Goal: Task Accomplishment & Management: Manage account settings

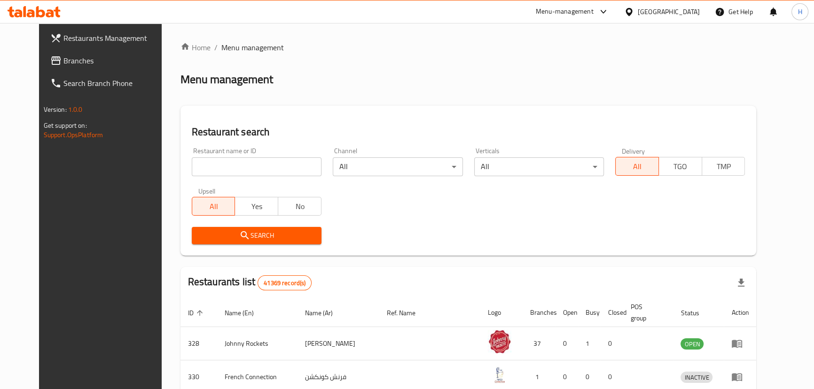
click at [63, 55] on span "Branches" at bounding box center [115, 60] width 104 height 11
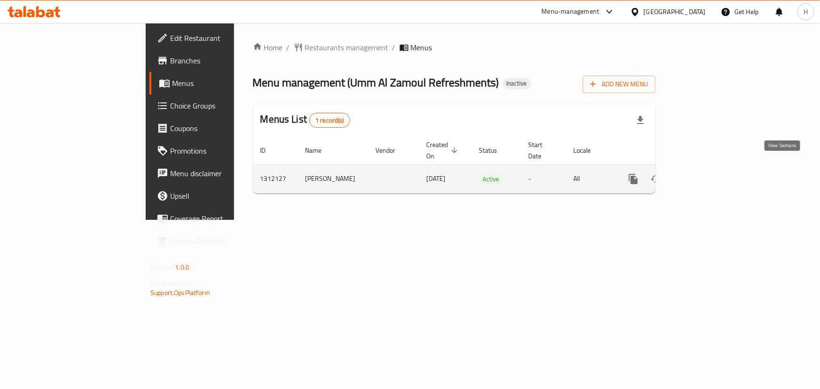
click at [707, 173] on icon "enhanced table" at bounding box center [701, 178] width 11 height 11
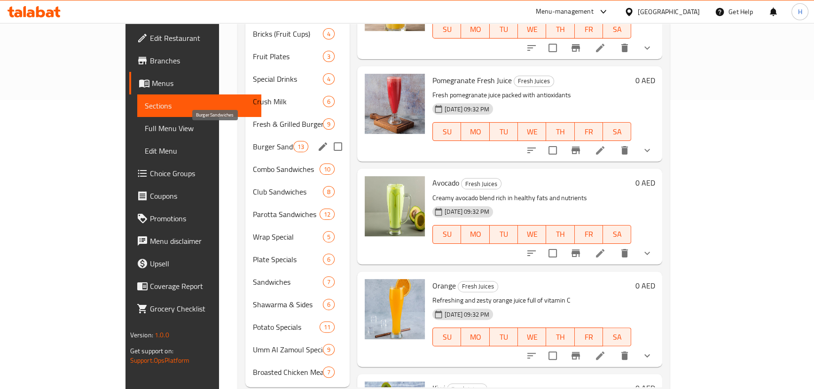
scroll to position [299, 0]
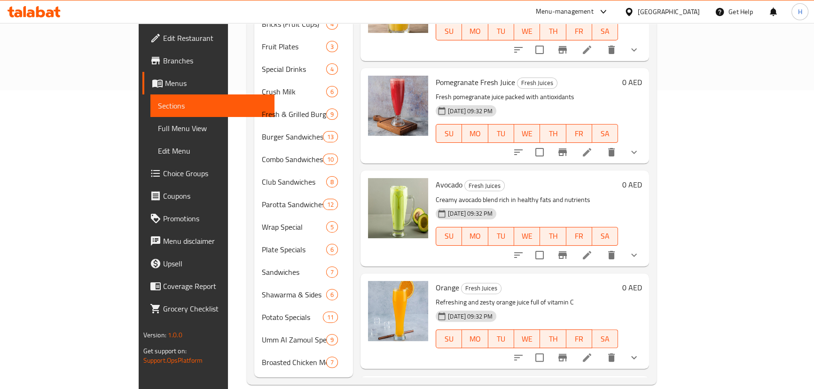
click at [28, 16] on icon at bounding box center [31, 13] width 8 height 8
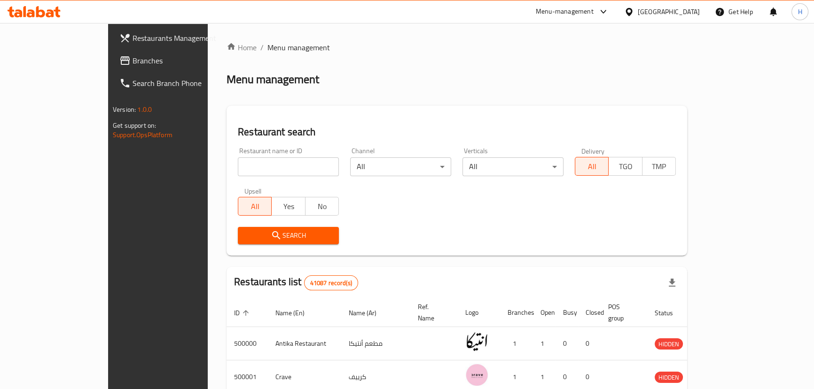
click at [133, 63] on span "Branches" at bounding box center [185, 60] width 104 height 11
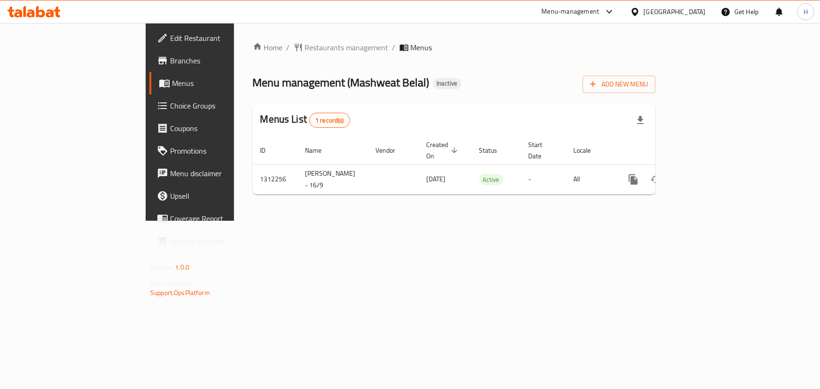
click at [345, 212] on div "Home / Restaurants management / Menus Menu management ( Mashweat Belal ) Inacti…" at bounding box center [454, 122] width 440 height 198
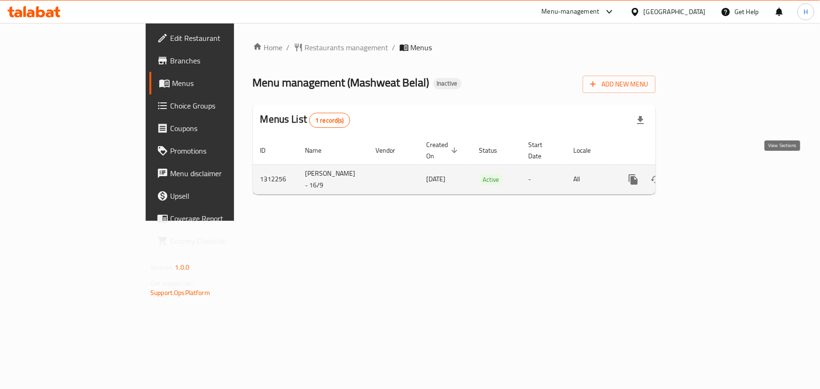
click at [707, 174] on icon "enhanced table" at bounding box center [701, 179] width 11 height 11
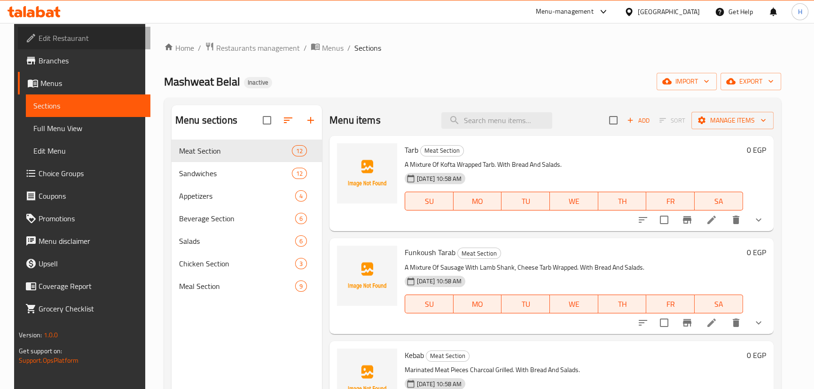
click at [53, 39] on span "Edit Restaurant" at bounding box center [91, 37] width 104 height 11
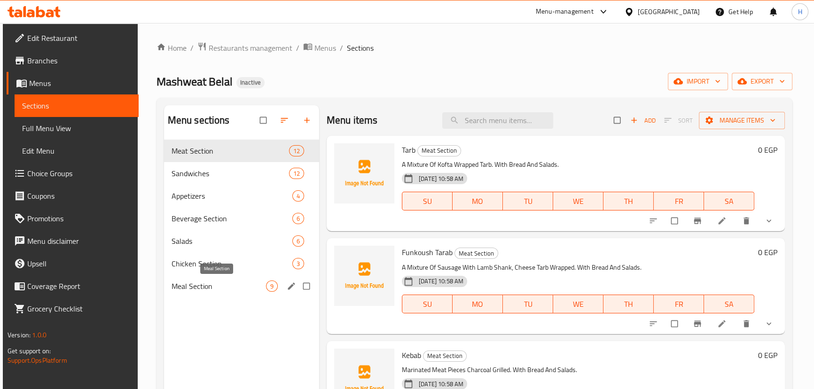
click at [194, 290] on span "Meal Section" at bounding box center [219, 286] width 94 height 11
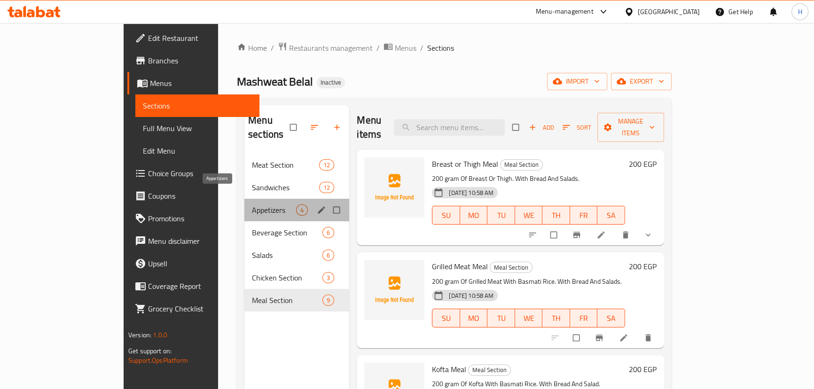
click at [252, 204] on span "Appetizers" at bounding box center [274, 209] width 44 height 11
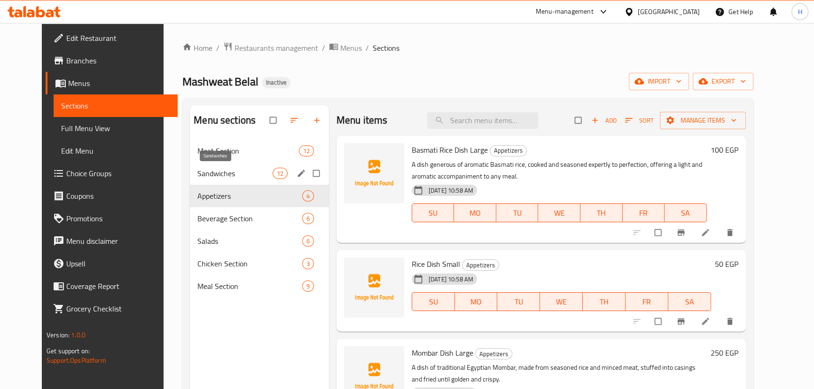
click at [197, 169] on span "Sandwiches" at bounding box center [234, 173] width 75 height 11
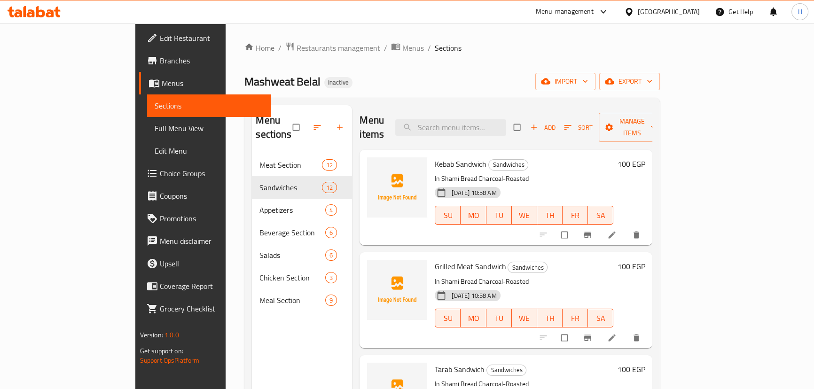
click at [459, 55] on div "Home / Restaurants management / Menus / Sections Mashweat Belal Inactive import…" at bounding box center [451, 272] width 415 height 460
click at [32, 12] on icon at bounding box center [31, 13] width 8 height 8
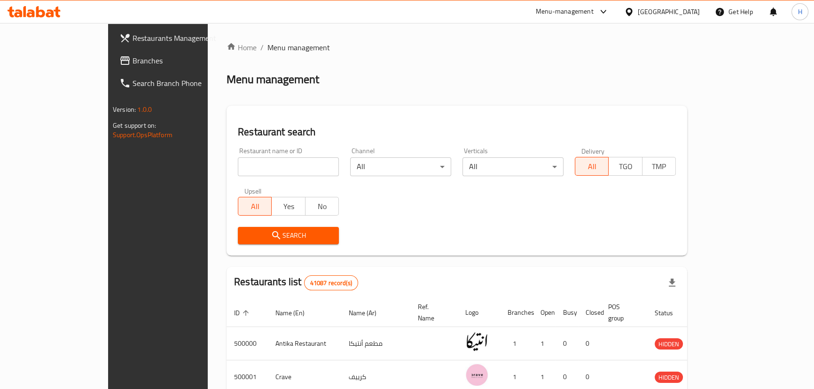
click at [133, 61] on span "Branches" at bounding box center [185, 60] width 104 height 11
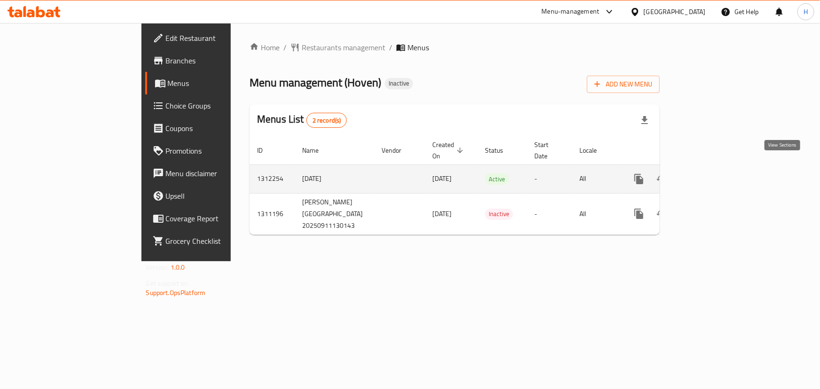
click at [713, 173] on icon "enhanced table" at bounding box center [706, 178] width 11 height 11
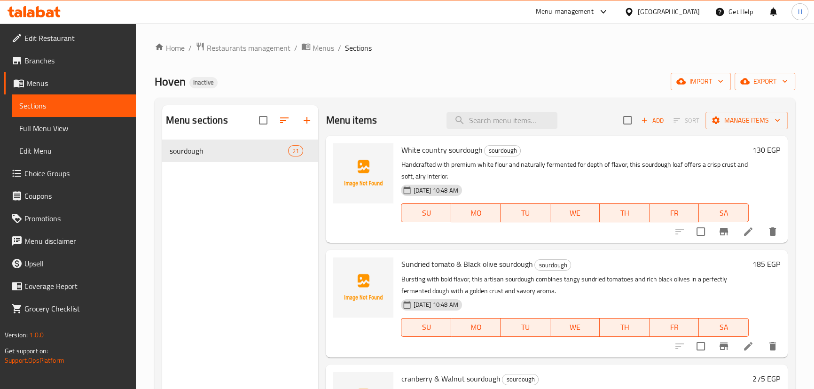
click at [418, 60] on div "Home / Restaurants management / Menus / Sections Hoven Inactive import export M…" at bounding box center [475, 272] width 641 height 460
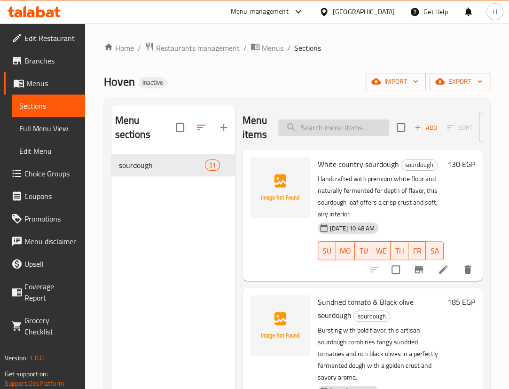
click at [329, 125] on input "search" at bounding box center [333, 127] width 111 height 16
paste input "1 White country sourdough"
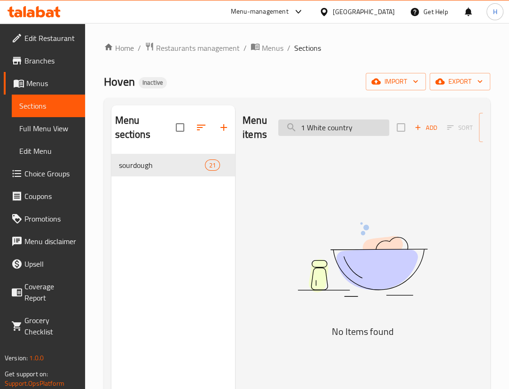
drag, startPoint x: 297, startPoint y: 130, endPoint x: 281, endPoint y: 131, distance: 16.0
click at [281, 131] on input "1 White country" at bounding box center [333, 127] width 111 height 16
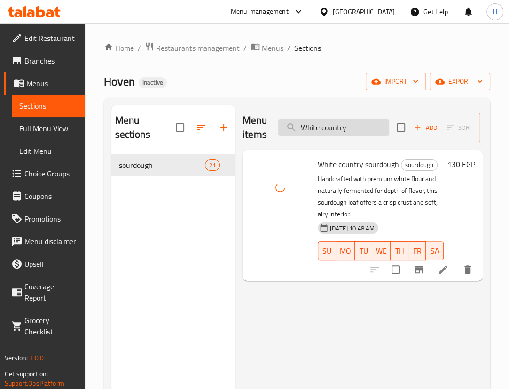
click at [337, 127] on input "White country" at bounding box center [333, 127] width 111 height 16
paste input "3 All seeds sourdough"
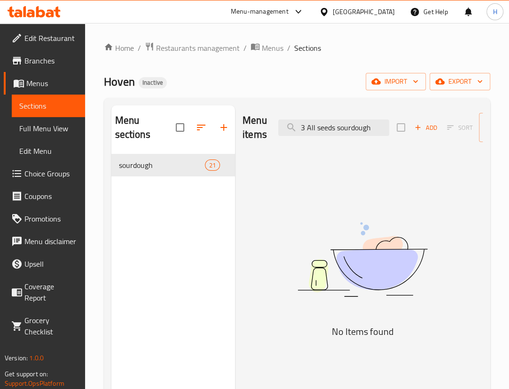
drag, startPoint x: 306, startPoint y: 127, endPoint x: 263, endPoint y: 135, distance: 43.0
click at [263, 135] on div "Menu items 3 All seeds sourdough Add Sort Manage items" at bounding box center [363, 127] width 240 height 45
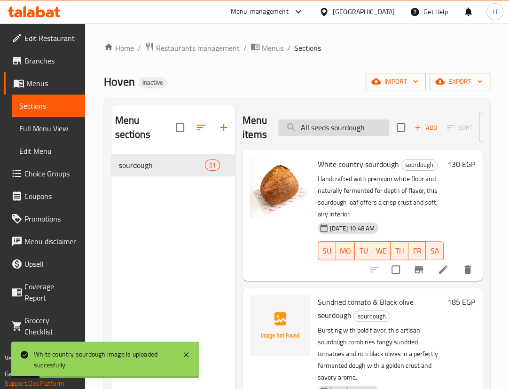
click at [369, 124] on input "All seeds sourdough" at bounding box center [333, 127] width 111 height 16
paste input "Sourdough Baguette"
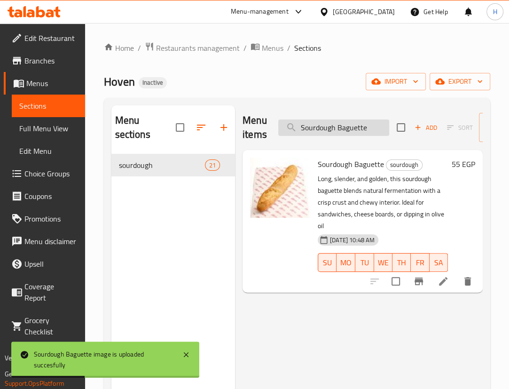
click at [367, 129] on input "Sourdough Baguette" at bounding box center [333, 127] width 111 height 16
click at [367, 128] on input "Sourdough Baguette" at bounding box center [333, 127] width 111 height 16
paste input "2 Sundried tomato and Black olive sourdough"
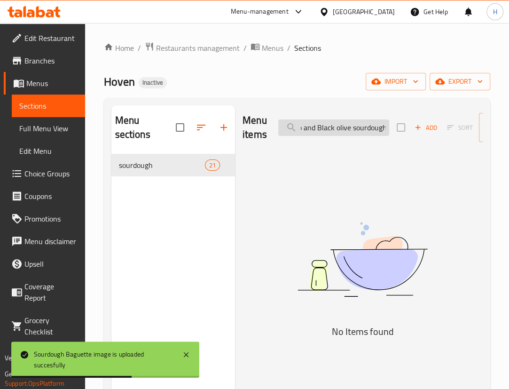
click at [314, 129] on input "2 Sundried tomato and Black olive sourdough" at bounding box center [333, 127] width 111 height 16
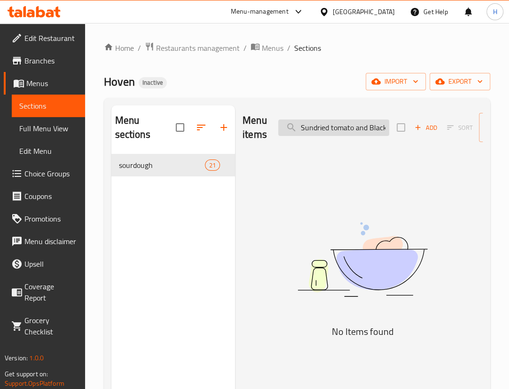
click at [333, 122] on input "Sundried tomato and Black olive sourdough" at bounding box center [333, 127] width 111 height 16
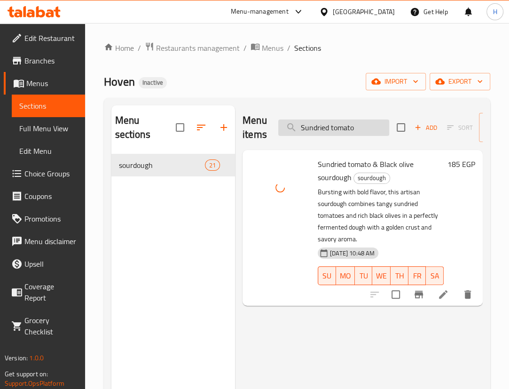
click at [371, 131] on input "Sundried tomato" at bounding box center [333, 127] width 111 height 16
paste input "4 50 percent whole wheat sourdough"
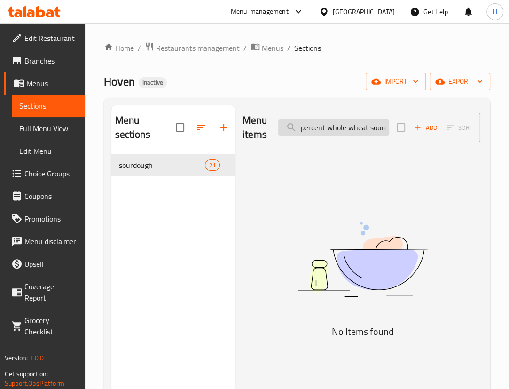
click at [313, 129] on input "percent whole wheat sourdough" at bounding box center [333, 127] width 111 height 16
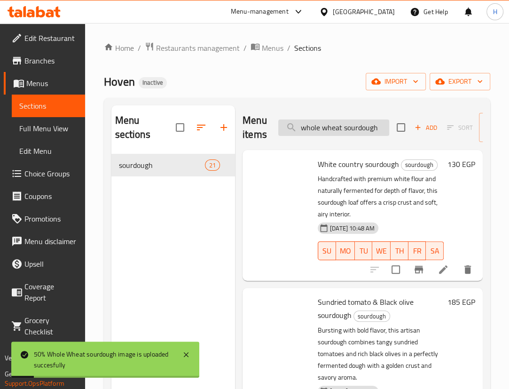
click at [346, 123] on input "whole wheat sourdough" at bounding box center [333, 127] width 111 height 16
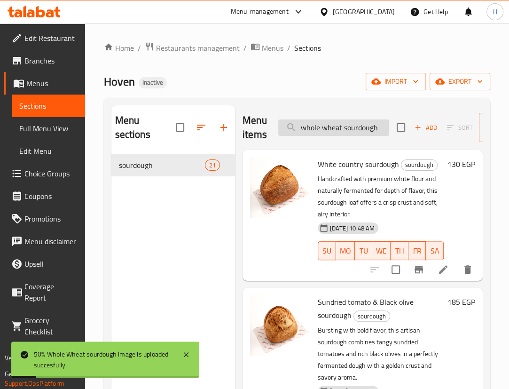
click at [346, 123] on input "whole wheat sourdough" at bounding box center [333, 127] width 111 height 16
paste input "5 Granberry and Walnu"
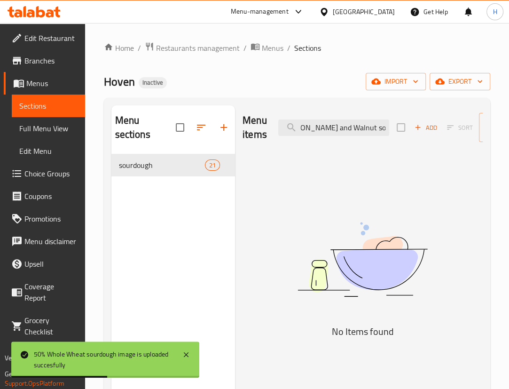
drag, startPoint x: 309, startPoint y: 131, endPoint x: 320, endPoint y: 143, distance: 16.0
click at [309, 131] on input "5 Granberry and Walnut sourdough" at bounding box center [333, 127] width 111 height 16
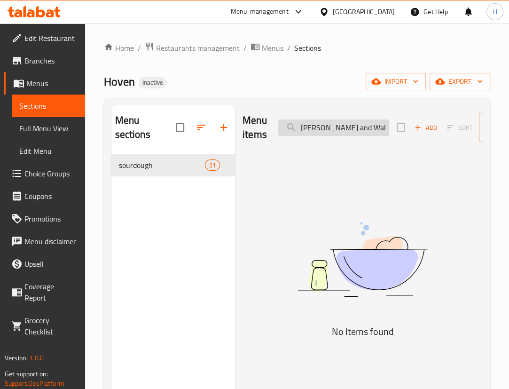
click at [321, 131] on input "Granberry and Walnut sourdough" at bounding box center [333, 127] width 111 height 16
drag, startPoint x: 348, startPoint y: 129, endPoint x: 216, endPoint y: 130, distance: 132.5
click at [216, 130] on div "Menu sections sourdough 21 Menu items Granberry and Walnut Add Sort Manage item…" at bounding box center [296, 299] width 371 height 389
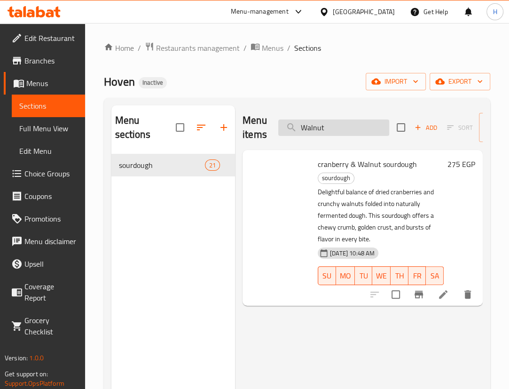
click at [336, 126] on input "Walnut" at bounding box center [333, 127] width 111 height 16
click at [320, 136] on input "Walnut" at bounding box center [333, 127] width 111 height 16
paste input "6 Plain focaccia"
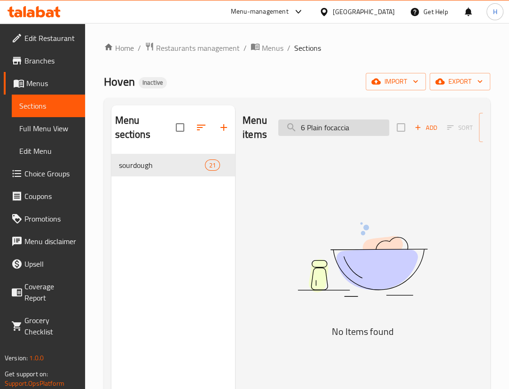
click at [307, 127] on input "6 Plain focaccia" at bounding box center [333, 127] width 111 height 16
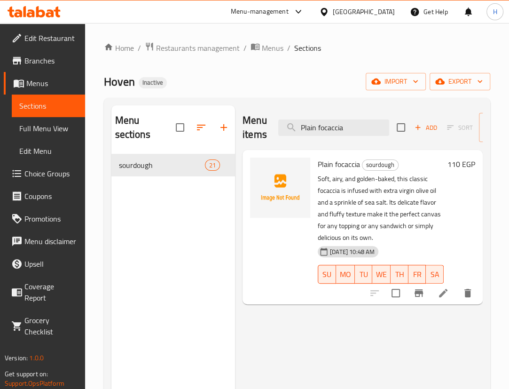
click at [351, 94] on div "Home / Restaurants management / Menus / Sections Hoven Inactive import export M…" at bounding box center [297, 272] width 386 height 460
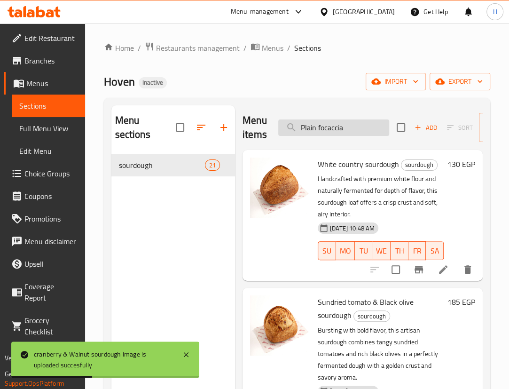
click at [349, 127] on input "Plain focaccia" at bounding box center [333, 127] width 111 height 16
paste input "7 Bell peppers and Mushroom"
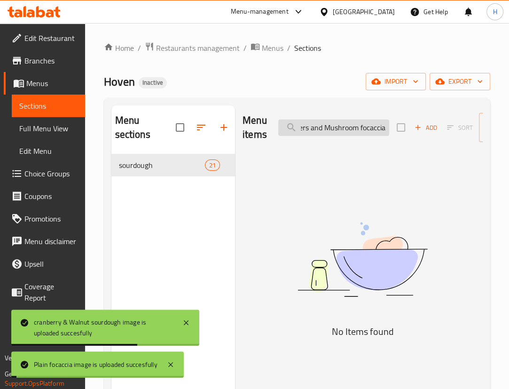
click at [313, 130] on input "7 Bell peppers and Mushroom focaccia" at bounding box center [333, 127] width 111 height 16
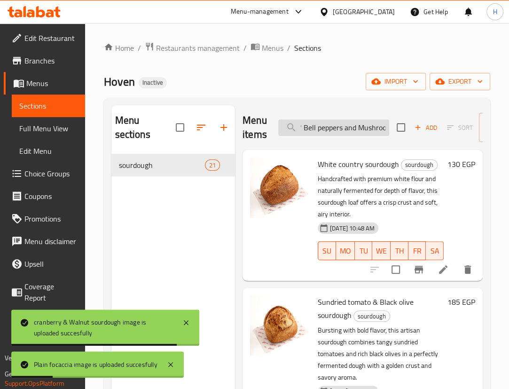
scroll to position [0, 0]
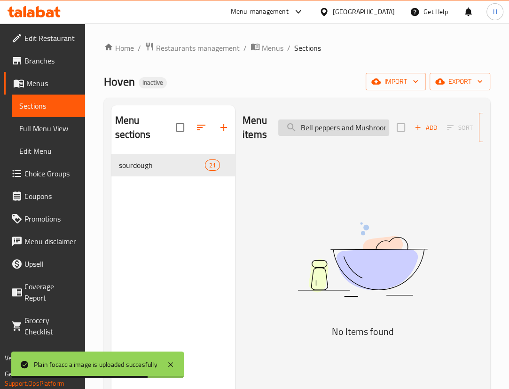
click at [360, 133] on input "Bell peppers and Mushroom focaccia" at bounding box center [333, 127] width 111 height 16
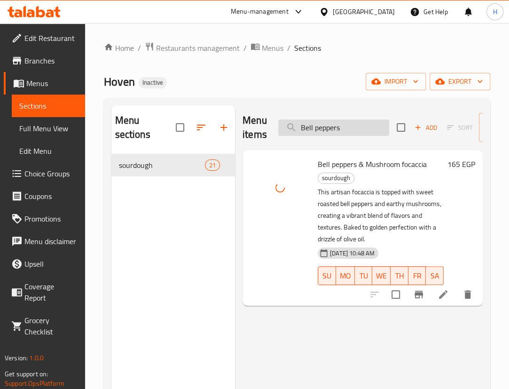
click at [337, 127] on input "Bell peppers" at bounding box center [333, 127] width 111 height 16
paste input "8 Cheese lovers focaccia"
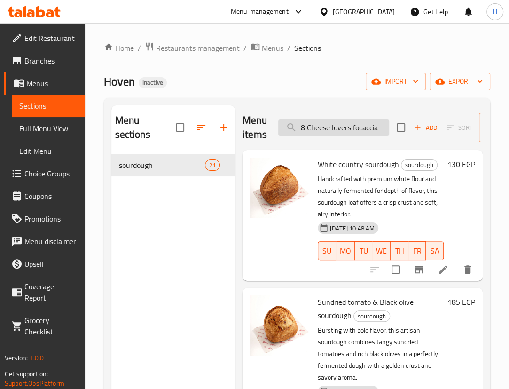
click at [307, 129] on input "8 Cheese lovers focaccia" at bounding box center [333, 127] width 111 height 16
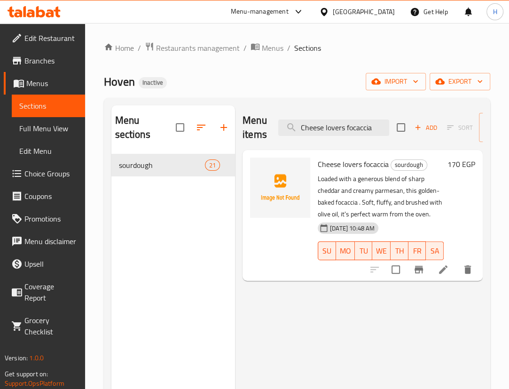
click at [348, 152] on div "Cheese lovers focaccia sourdough Loaded with a generous blend of sharp cheddar …" at bounding box center [363, 215] width 240 height 131
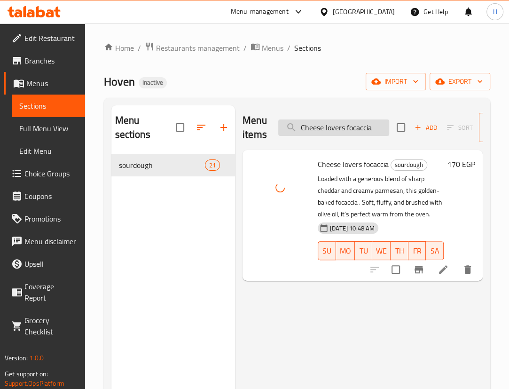
click at [330, 131] on input "Cheese lovers focaccia" at bounding box center [333, 127] width 111 height 16
paste input "9 Cherry tomato and Black olive"
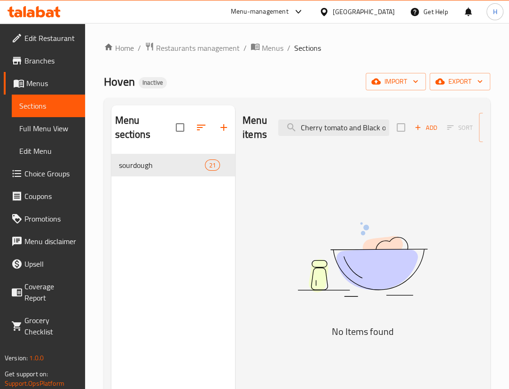
click at [348, 155] on div "Menu items Cherry tomato and Black olive Add Sort Manage items No Items found" at bounding box center [359, 299] width 248 height 389
click at [350, 126] on input "Cherry tomato and Black olive" at bounding box center [333, 127] width 111 height 16
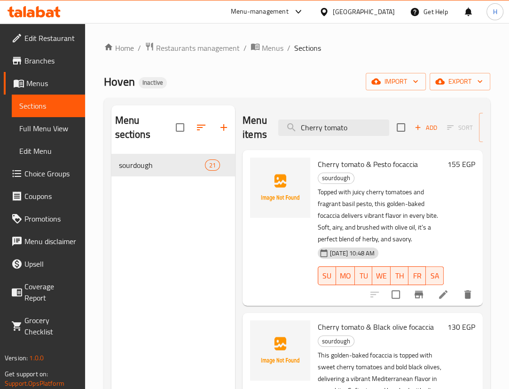
click at [453, 180] on div "155 EGP" at bounding box center [459, 227] width 31 height 141
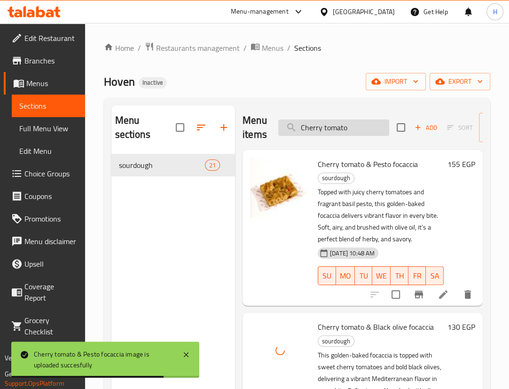
click at [341, 119] on input "Cherry tomato" at bounding box center [333, 127] width 111 height 16
paste input "11 Sourdough Plain ciabatta"
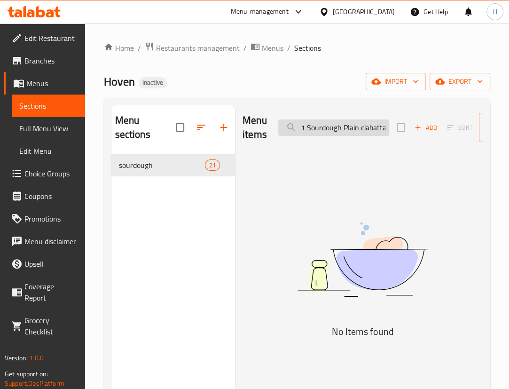
click at [309, 130] on input "11 Sourdough Plain ciabatta" at bounding box center [333, 127] width 111 height 16
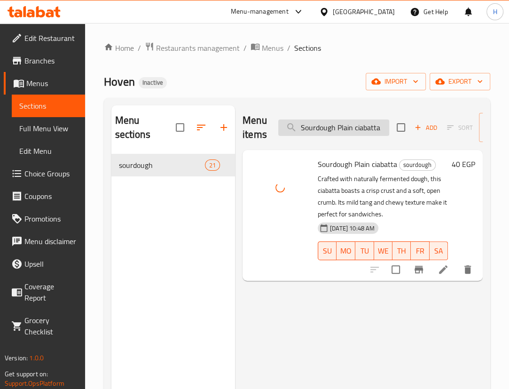
click at [326, 130] on input "Sourdough Plain ciabatta" at bounding box center [333, 127] width 111 height 16
paste input "12 Thyme"
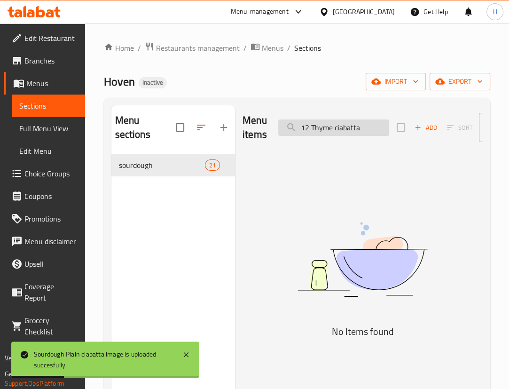
click at [312, 127] on input "12 Thyme ciabatta" at bounding box center [333, 127] width 111 height 16
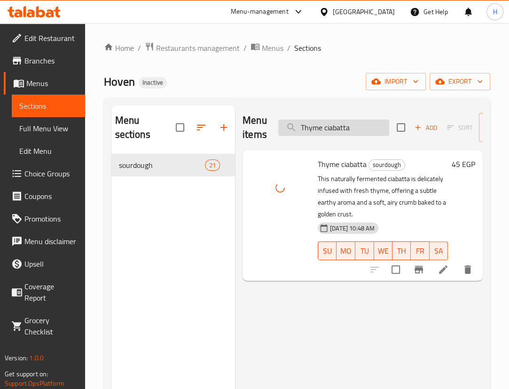
click at [341, 132] on input "Thyme ciabatta" at bounding box center [333, 127] width 111 height 16
paste input "14 All seeds Baguette"
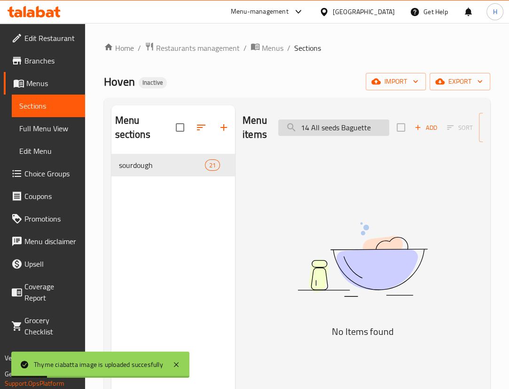
click at [309, 126] on input "14 All seeds Baguette" at bounding box center [333, 127] width 111 height 16
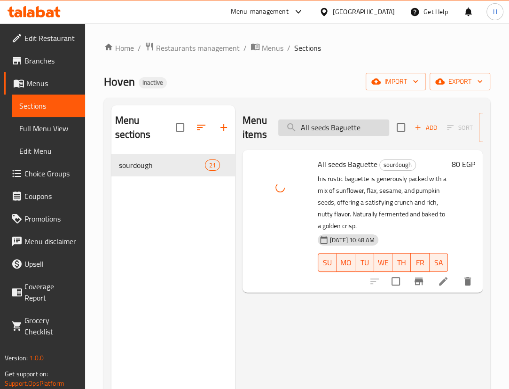
click at [352, 131] on input "All seeds Baguette" at bounding box center [333, 127] width 111 height 16
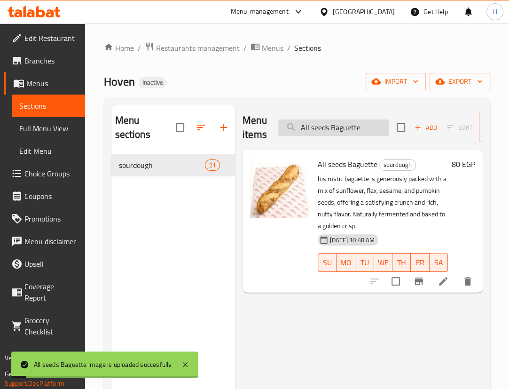
paste input "15 Sourdough Bagel"
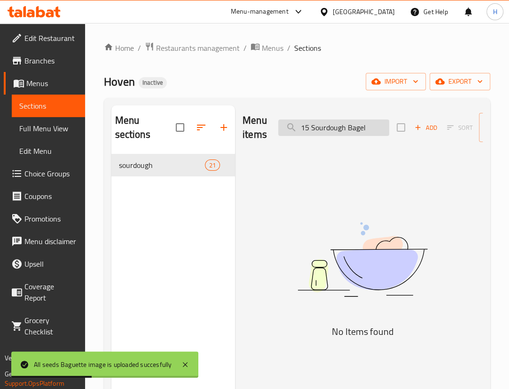
click at [312, 127] on input "15 Sourdough Bagel" at bounding box center [333, 127] width 111 height 16
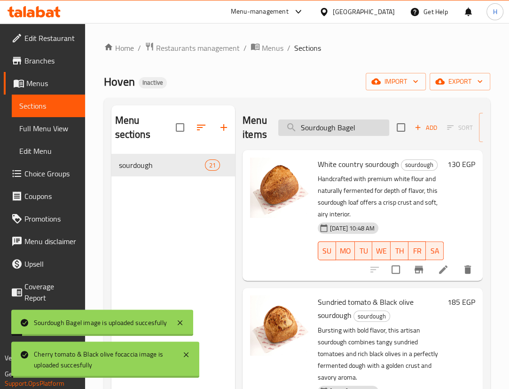
click at [345, 130] on input "Sourdough Bagel" at bounding box center [333, 127] width 111 height 16
paste input "16 Sesame b"
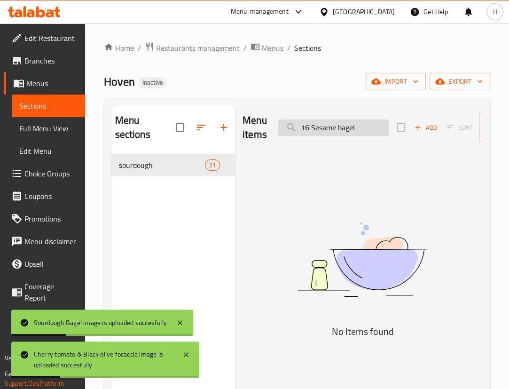
click at [310, 131] on input "16 Sesame bagel" at bounding box center [333, 127] width 111 height 16
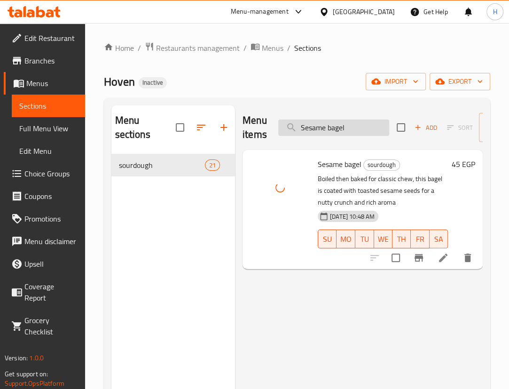
click at [335, 126] on input "Sesame bagel" at bounding box center [333, 127] width 111 height 16
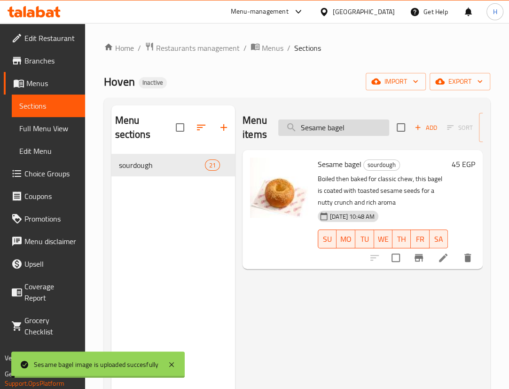
click at [335, 126] on input "Sesame bagel" at bounding box center [333, 127] width 111 height 16
paste input "17 All seeds"
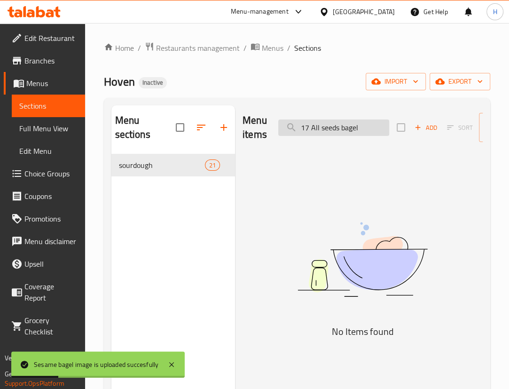
click at [313, 127] on input "17 All seeds bagel" at bounding box center [333, 127] width 111 height 16
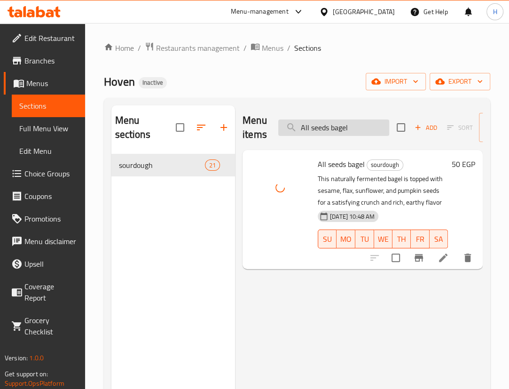
click at [355, 132] on input "All seeds bagel" at bounding box center [333, 127] width 111 height 16
click at [355, 130] on input "All seeds bagel" at bounding box center [333, 127] width 111 height 16
paste input "18 Random sandwich 1"
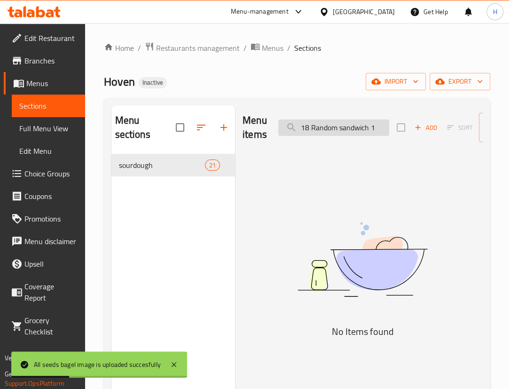
click at [310, 129] on input "18 Random sandwich 1" at bounding box center [333, 127] width 111 height 16
click at [312, 132] on input "Random sandwich 1" at bounding box center [333, 127] width 111 height 16
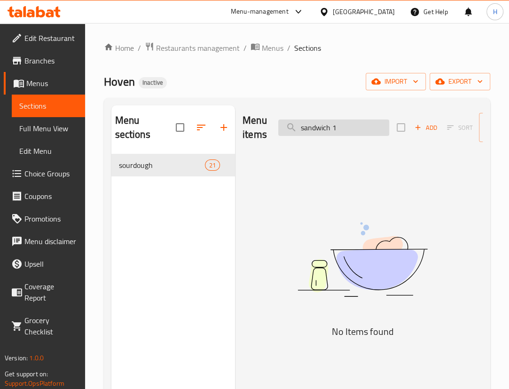
click at [354, 127] on input "sandwich 1" at bounding box center [333, 127] width 111 height 16
type input "sandwich"
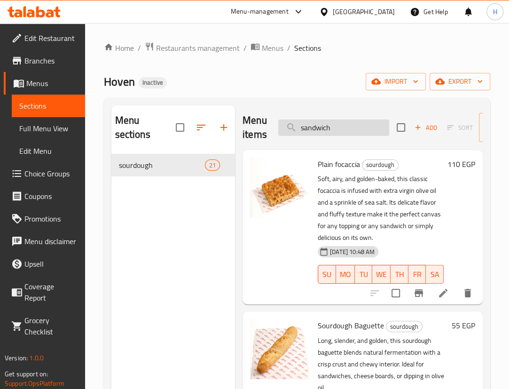
click at [345, 123] on input "sandwich" at bounding box center [333, 127] width 111 height 16
click at [345, 123] on input "search" at bounding box center [333, 127] width 111 height 16
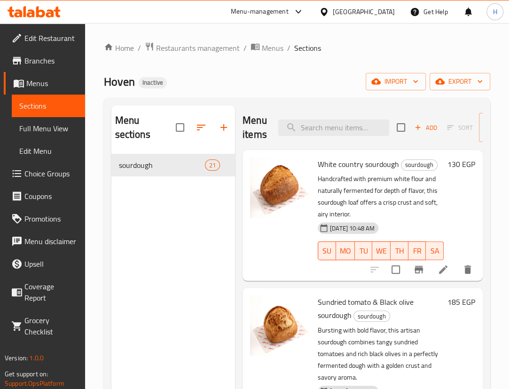
click at [403, 191] on p "Handcrafted with premium white flour and naturally fermented for depth of flavo…" at bounding box center [381, 196] width 126 height 47
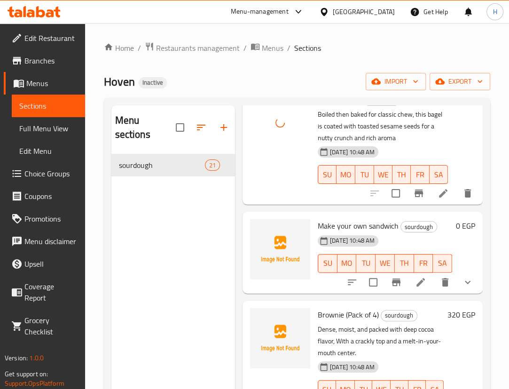
scroll to position [2521, 0]
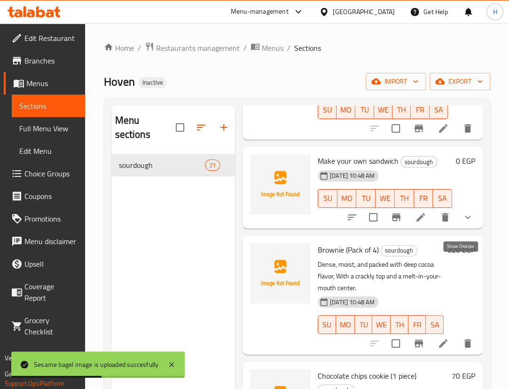
click at [463, 223] on icon "show more" at bounding box center [467, 217] width 11 height 11
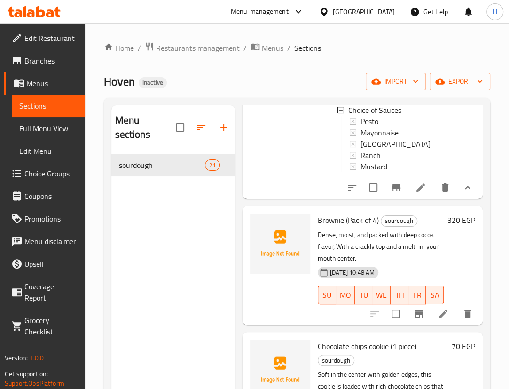
scroll to position [3033, 0]
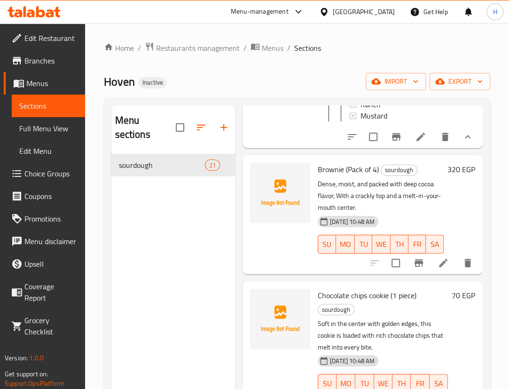
click at [462, 142] on icon "show more" at bounding box center [467, 136] width 11 height 11
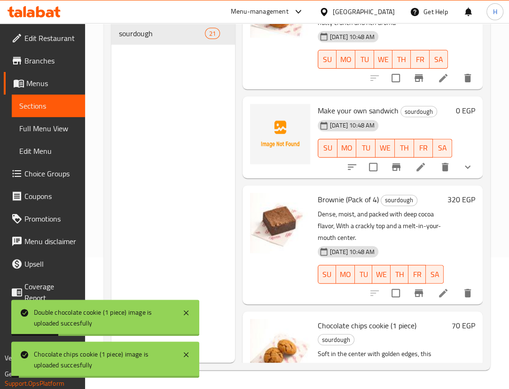
scroll to position [2425, 0]
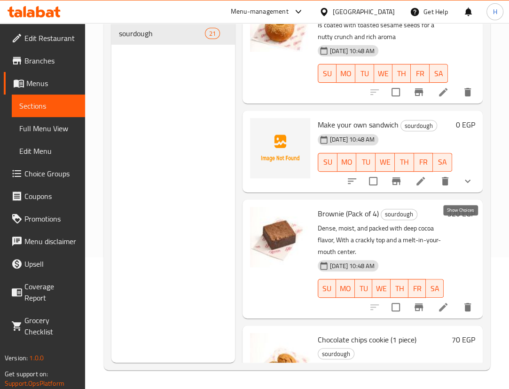
click at [462, 187] on icon "show more" at bounding box center [467, 180] width 11 height 11
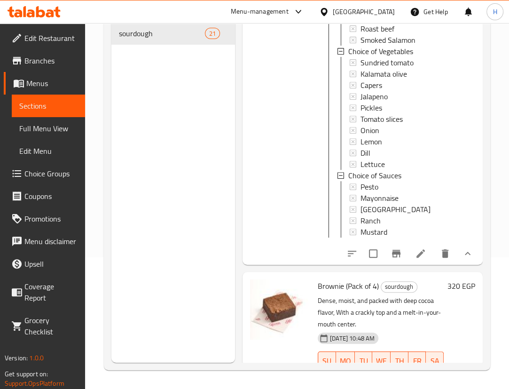
scroll to position [2810, 0]
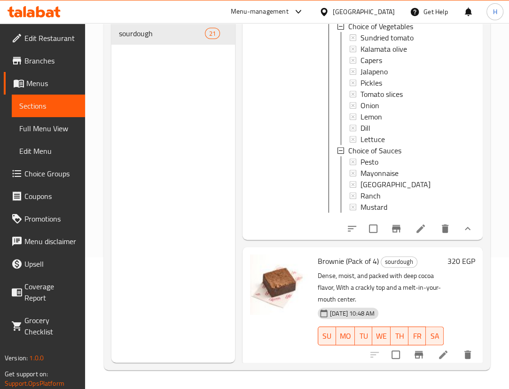
click at [462, 234] on icon "show more" at bounding box center [467, 228] width 11 height 11
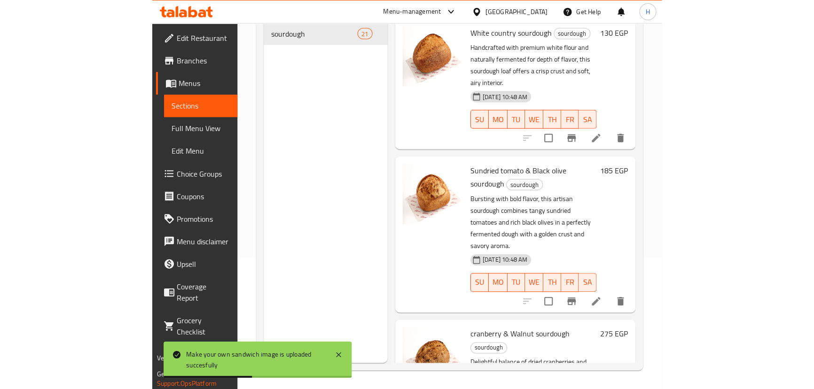
scroll to position [0, 0]
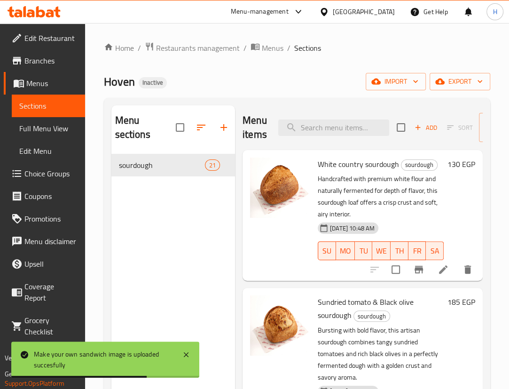
drag, startPoint x: 56, startPoint y: 124, endPoint x: 379, endPoint y: 1, distance: 344.8
click at [56, 124] on span "Full Menu View" at bounding box center [48, 128] width 58 height 11
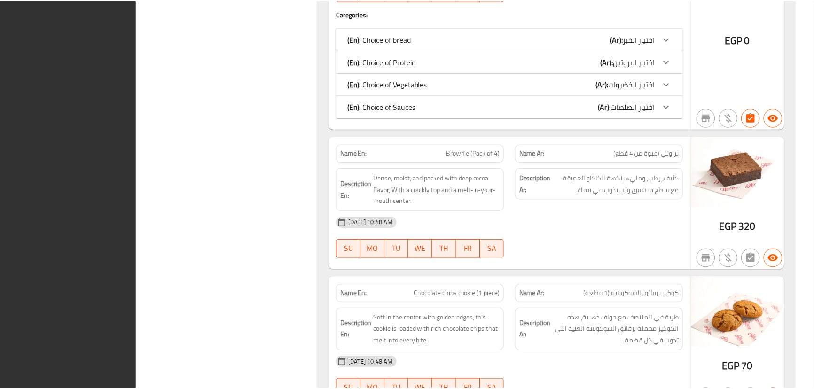
scroll to position [3136, 0]
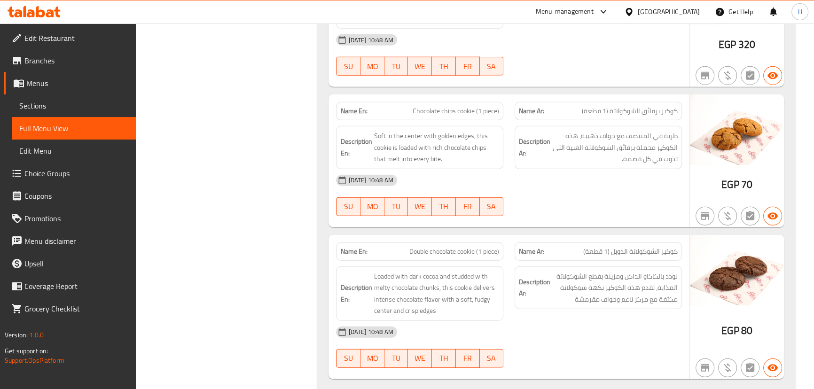
click at [32, 13] on icon at bounding box center [31, 13] width 8 height 8
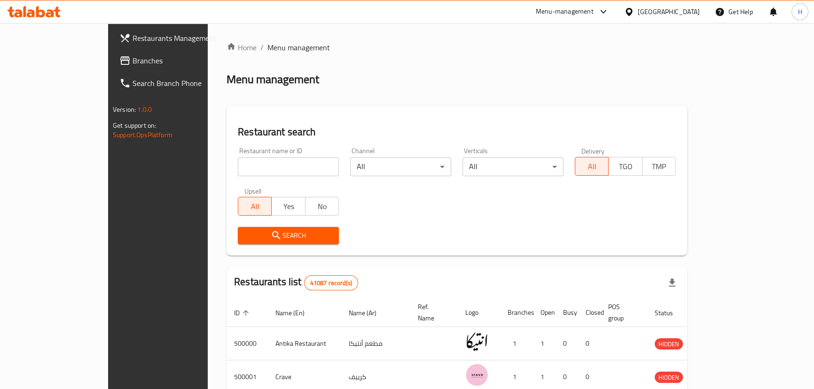
click at [119, 61] on icon at bounding box center [124, 60] width 11 height 11
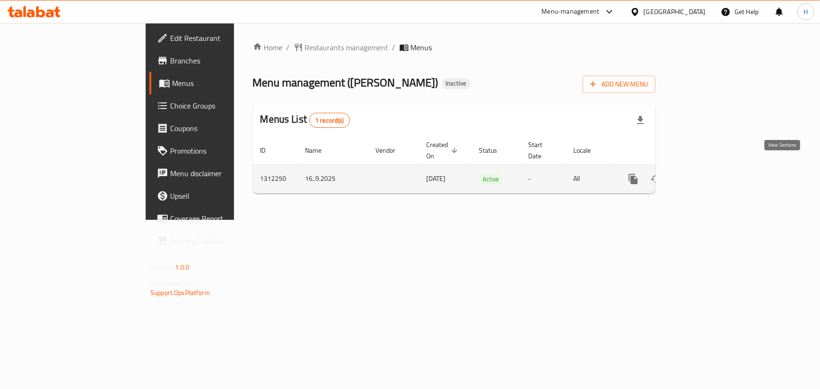
click at [713, 169] on link "enhanced table" at bounding box center [701, 179] width 23 height 23
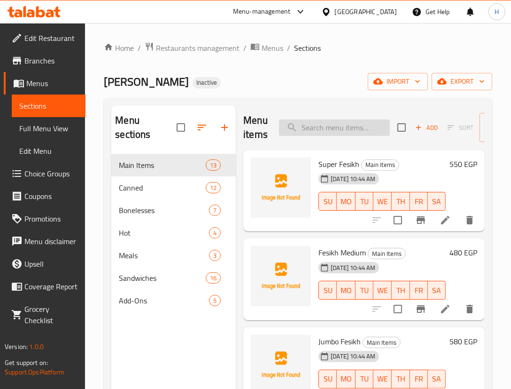
click at [349, 134] on input "search" at bounding box center [334, 127] width 111 height 16
paste input "250g Net Jar of Herring"
click at [322, 126] on input "250" at bounding box center [334, 127] width 111 height 16
paste input "500 Gram Salted Box"
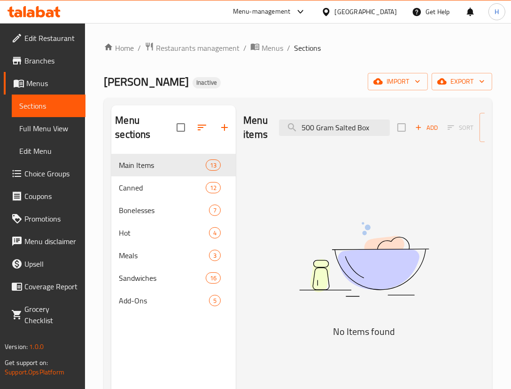
drag, startPoint x: 314, startPoint y: 129, endPoint x: 409, endPoint y: 139, distance: 95.5
click at [409, 139] on div "Menu items 500 Gram Salted Box Add Sort Manage items" at bounding box center [364, 127] width 242 height 45
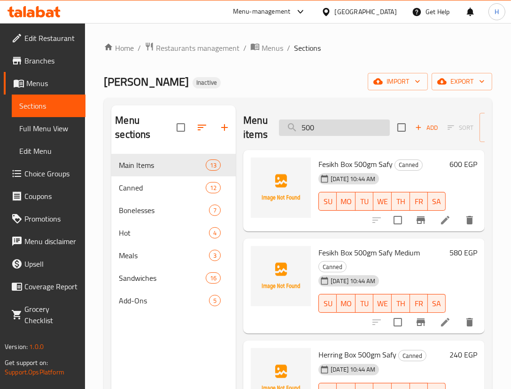
click at [334, 128] on input "500" at bounding box center [334, 127] width 111 height 16
paste input "Boneless Fesikh 1 kg"
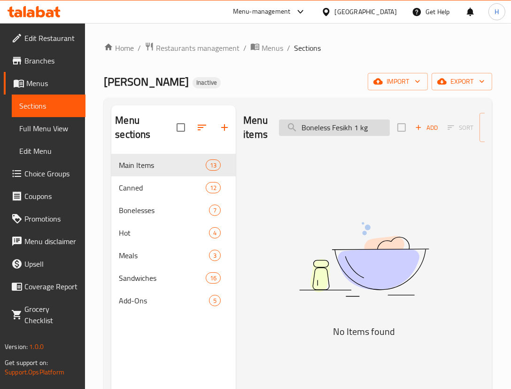
drag, startPoint x: 352, startPoint y: 125, endPoint x: 374, endPoint y: 129, distance: 22.9
click at [374, 129] on input "Boneless Fesikh 1 kg" at bounding box center [334, 127] width 111 height 16
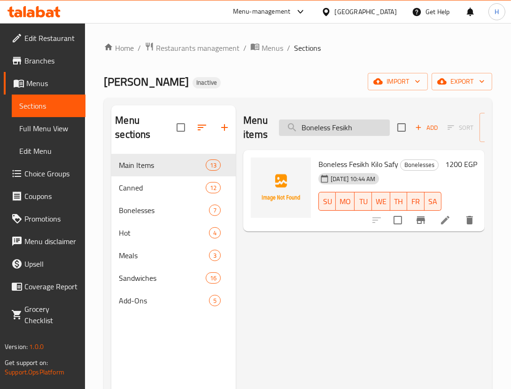
click at [331, 125] on input "Boneless Fesikh" at bounding box center [334, 127] width 111 height 16
paste input "250g Net Jar of Herring"
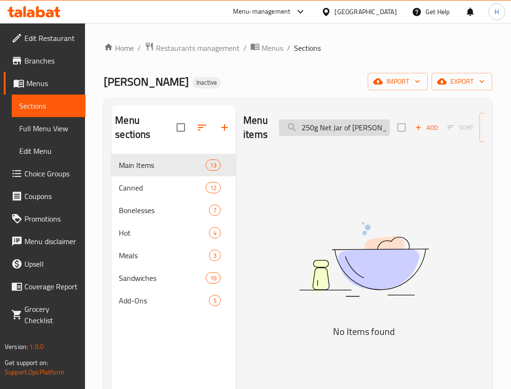
drag, startPoint x: 365, startPoint y: 128, endPoint x: 385, endPoint y: 127, distance: 20.2
click at [385, 127] on input "250g Net Jar of Herring" at bounding box center [334, 127] width 111 height 16
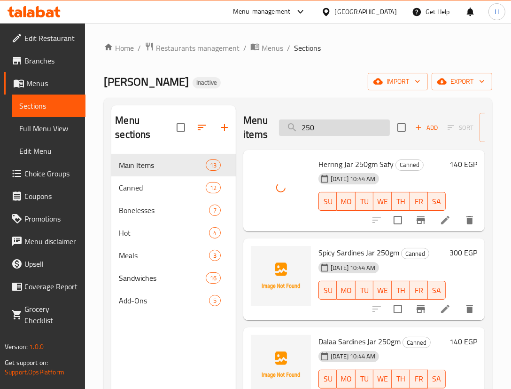
click at [321, 124] on input "250" at bounding box center [334, 127] width 111 height 16
paste input "500 Gram Salted Box"
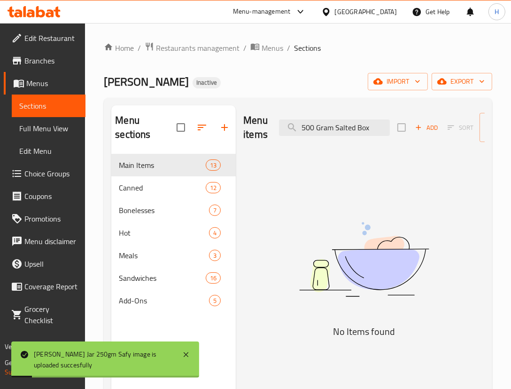
drag, startPoint x: 321, startPoint y: 128, endPoint x: 429, endPoint y: 132, distance: 108.2
click at [430, 132] on div "Menu items 500 Gram Salted Box Add Sort Manage items" at bounding box center [364, 127] width 242 height 45
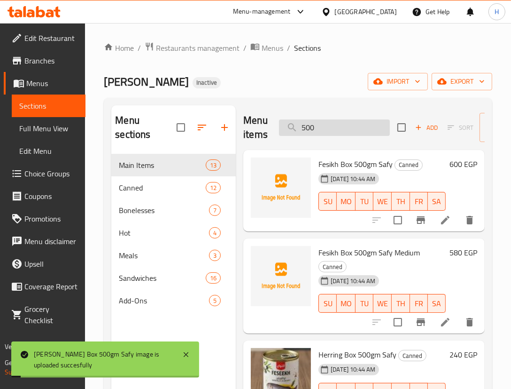
click at [327, 130] on input "500" at bounding box center [334, 127] width 111 height 16
paste input "Boneless Fesikh 1 kg"
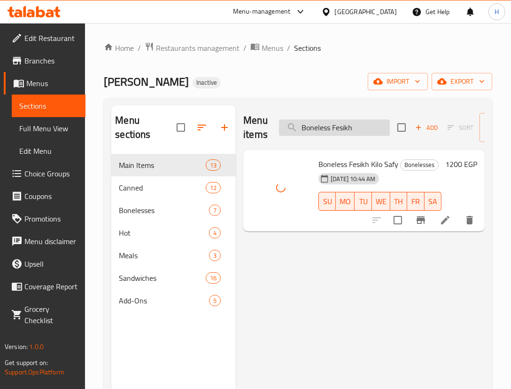
click at [349, 128] on input "Boneless Fesikh" at bounding box center [334, 127] width 111 height 16
paste input "ucket of Renge Fries"
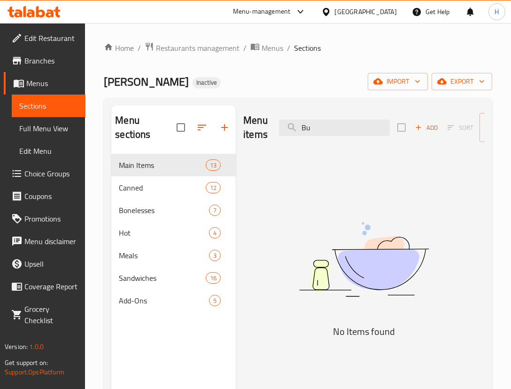
type input "B"
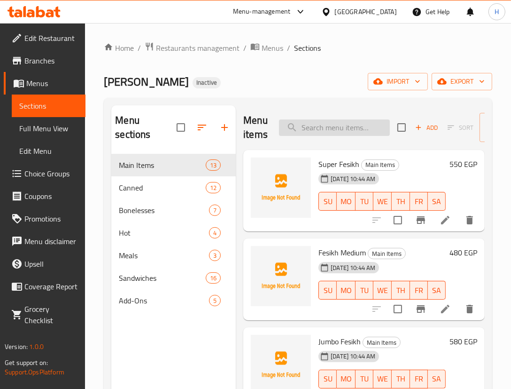
click at [341, 128] on input "search" at bounding box center [334, 127] width 111 height 16
paste input "Cooked Herring Casserole"
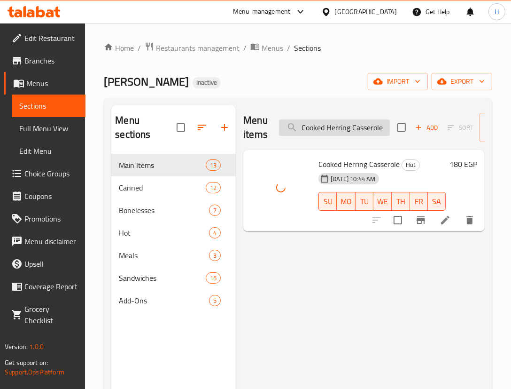
click at [339, 122] on input "Cooked Herring Casserole" at bounding box center [334, 127] width 111 height 16
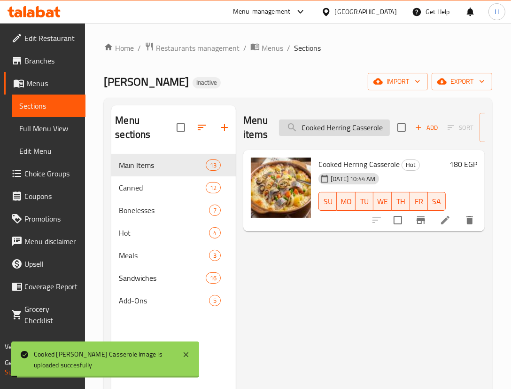
click at [339, 122] on input "Cooked Herring Casserole" at bounding box center [334, 127] width 111 height 16
paste input "Dalaa Sardines 250g"
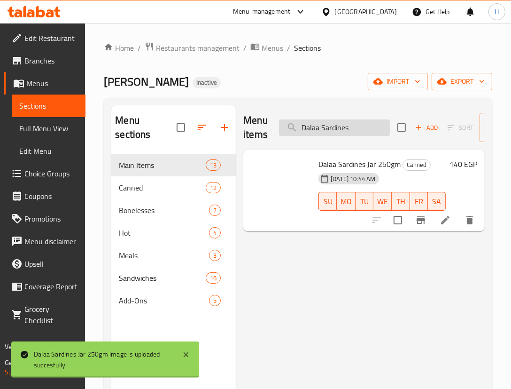
click at [341, 128] on input "Dalaa Sardines" at bounding box center [334, 127] width 111 height 16
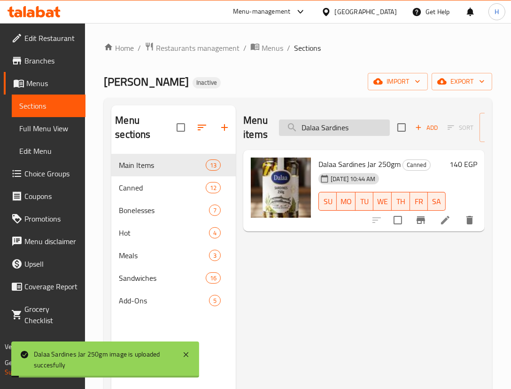
click at [341, 128] on input "Dalaa Sardines" at bounding box center [334, 127] width 111 height 16
paste input "Feseekh 500g Net Weight"
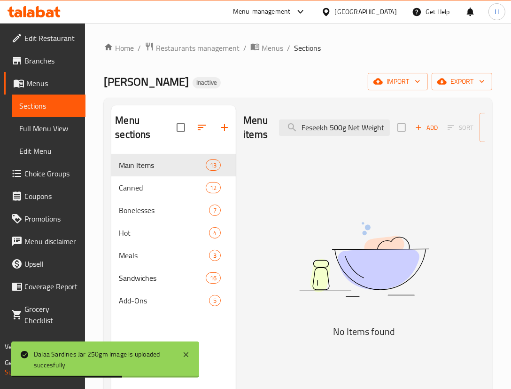
drag, startPoint x: 390, startPoint y: 126, endPoint x: 395, endPoint y: 125, distance: 4.9
click at [395, 125] on div "Menu items Feseekh 500g Net Weight Add Sort Manage items" at bounding box center [364, 127] width 242 height 45
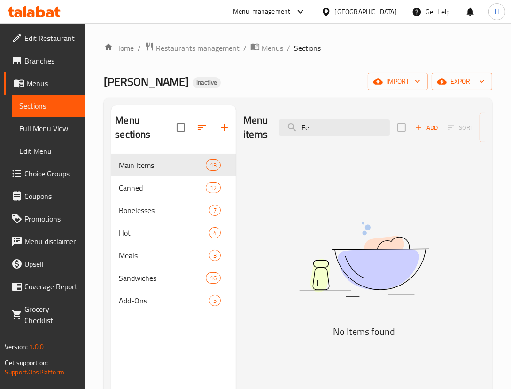
type input "F"
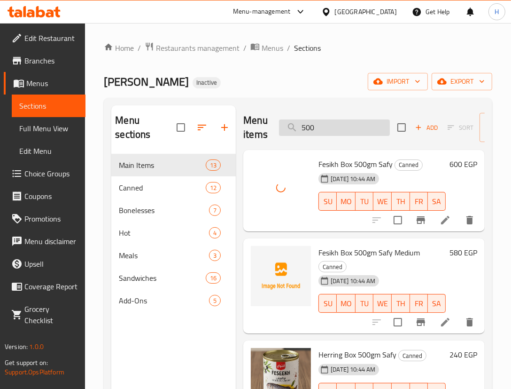
click at [339, 122] on input "500" at bounding box center [334, 127] width 111 height 16
paste input "Feseekh Medium"
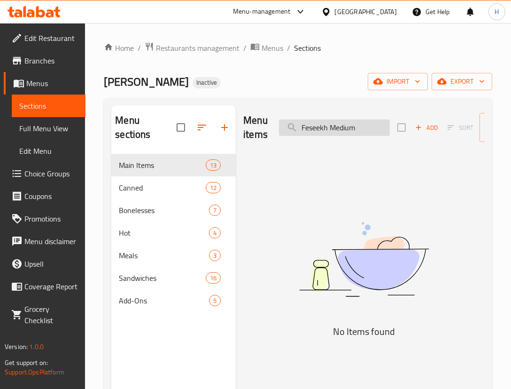
click at [338, 129] on input "Feseekh Medium" at bounding box center [334, 127] width 111 height 16
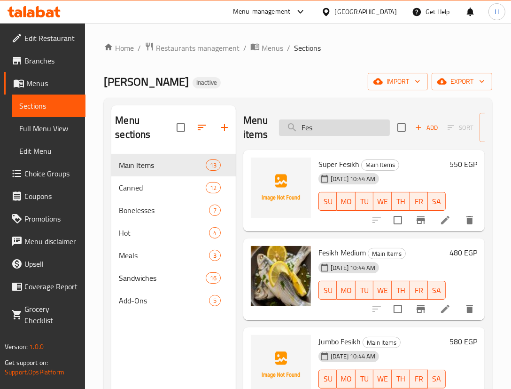
click at [361, 134] on input "Fes" at bounding box center [334, 127] width 111 height 16
paste input "eekh Salad Sandwich"
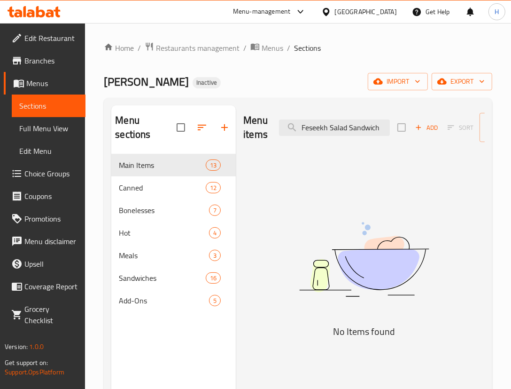
drag, startPoint x: 332, startPoint y: 127, endPoint x: 273, endPoint y: 121, distance: 59.5
click at [273, 121] on div "Menu items Feseekh Salad Sandwich Add Sort Manage items" at bounding box center [364, 127] width 242 height 45
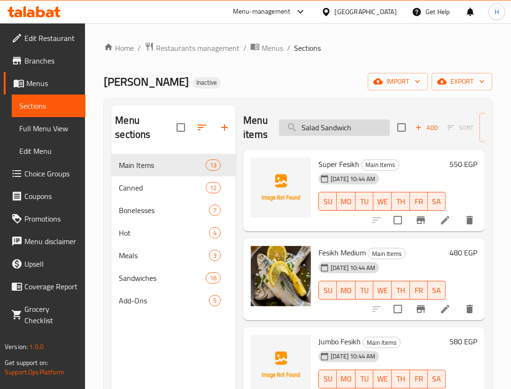
click at [363, 127] on input "Salad Sandwich" at bounding box center [334, 127] width 111 height 16
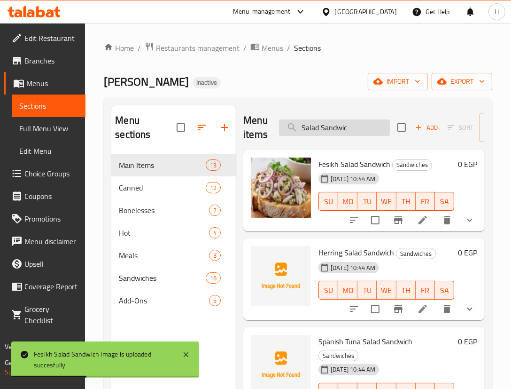
click at [368, 132] on input "Salad Sandwic" at bounding box center [334, 127] width 111 height 16
paste input "Feseekh Sandwich"
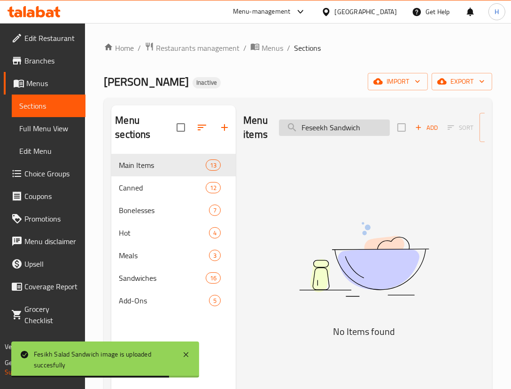
click at [357, 130] on input "Feseekh Sandwich" at bounding box center [334, 127] width 111 height 16
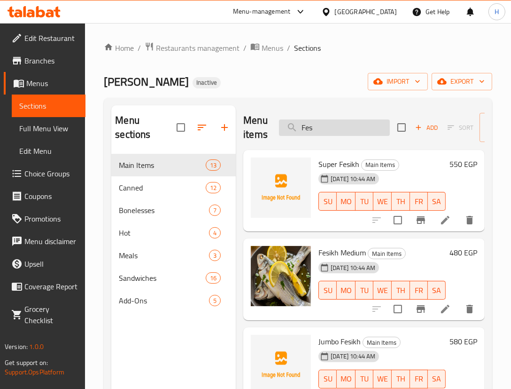
click at [325, 127] on input "Fes" at bounding box center [334, 127] width 111 height 16
click at [325, 126] on input "Fes" at bounding box center [334, 127] width 111 height 16
paste input "ikh Mea"
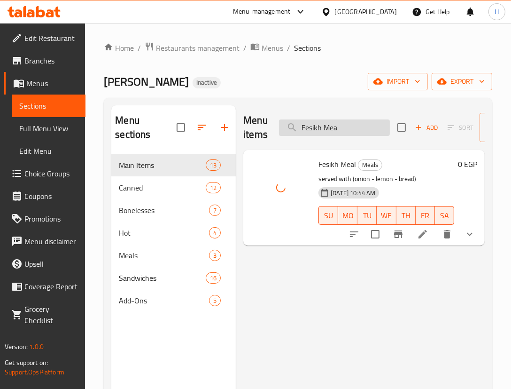
click at [361, 129] on input "Fesikh Mea" at bounding box center [334, 127] width 111 height 16
paste input "Greek Herring Net Kilo"
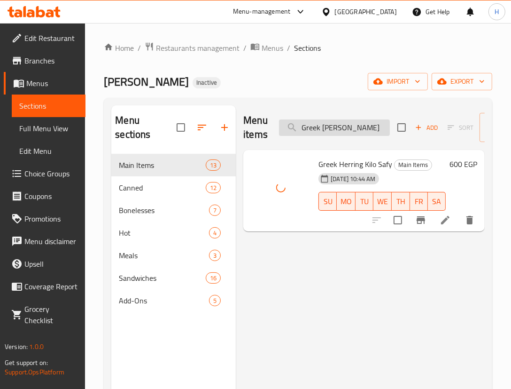
click at [348, 125] on input "Greek Herring" at bounding box center [334, 127] width 111 height 16
click at [350, 274] on div "Menu items Greek Herring Add Sort Manage items Greek Herring Kilo Safy Main Ite…" at bounding box center [360, 299] width 249 height 389
click at [345, 133] on input "Greek Herring" at bounding box center [334, 127] width 111 height 16
paste input "Herring Ranch Sandwich"
click at [371, 126] on input "Herring Ranch Sandwich" at bounding box center [334, 127] width 111 height 16
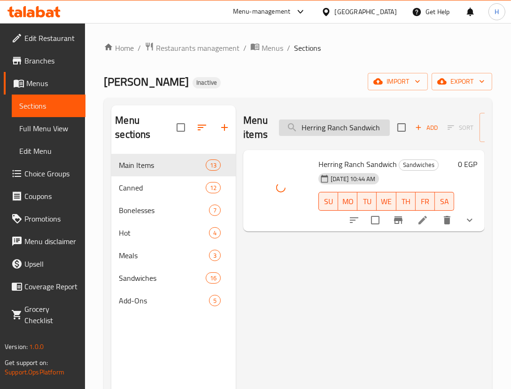
paste input "oe"
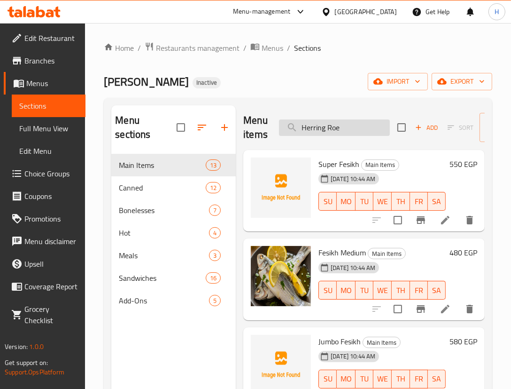
click at [368, 131] on input "Herring Roe" at bounding box center [334, 127] width 111 height 16
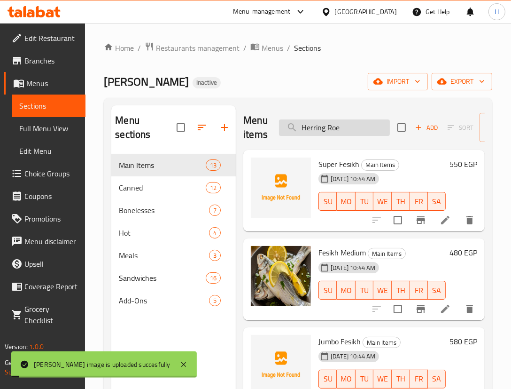
paste input "Salad Sandwich"
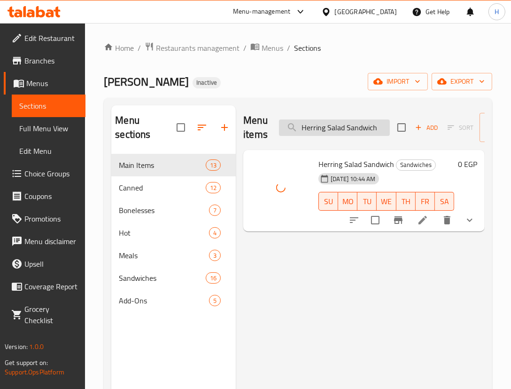
click at [358, 131] on input "Herring Salad Sandwich" at bounding box center [334, 127] width 111 height 16
paste input "search"
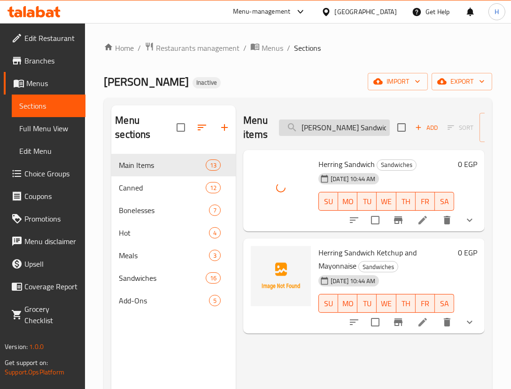
click at [352, 125] on input "Herring Sandwic" at bounding box center [334, 127] width 111 height 16
paste input "Jumbo Feseekh"
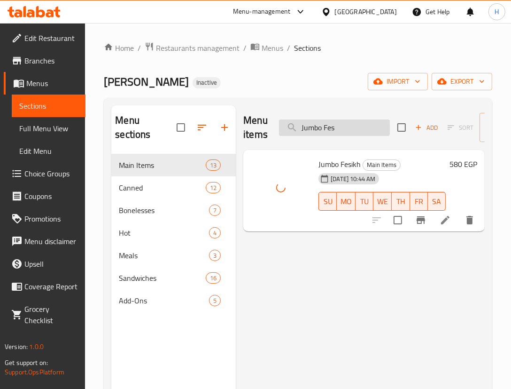
click at [361, 120] on input "Jumbo Fes" at bounding box center [334, 127] width 111 height 16
paste input "Saltines"
click at [339, 127] on input "Jumbo Sa" at bounding box center [334, 127] width 111 height 16
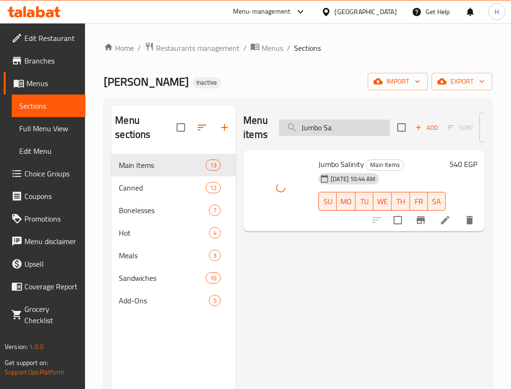
paste input "kilo of pickled herring"
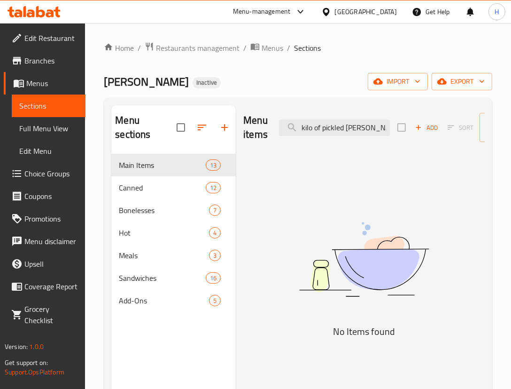
click at [261, 142] on div "Menu items kilo of pickled herring Add Sort Manage items" at bounding box center [364, 127] width 242 height 45
click at [361, 171] on div "Menu items pickled herring Add Sort Manage items No Items found" at bounding box center [360, 299] width 249 height 389
click at [357, 119] on input "pickled herring" at bounding box center [334, 127] width 111 height 16
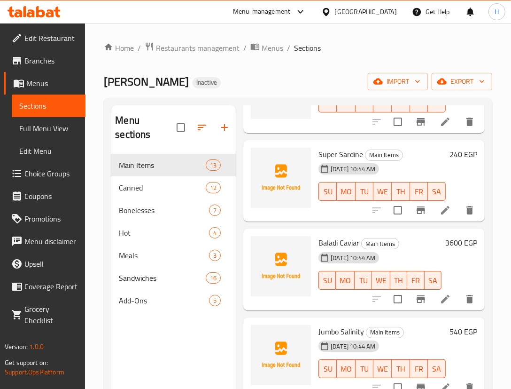
scroll to position [769, 0]
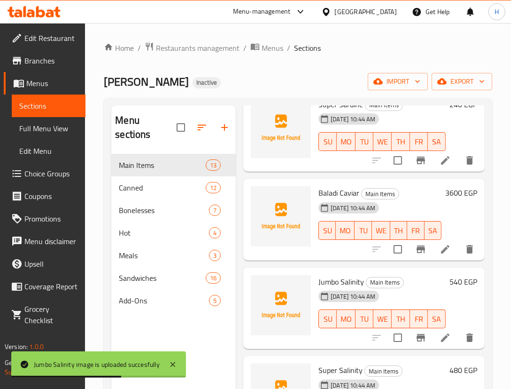
type input "pickled herrin"
click at [335, 289] on span "Jumbo Salinity" at bounding box center [342, 281] width 46 height 14
copy h6 "Jumbo Salinity"
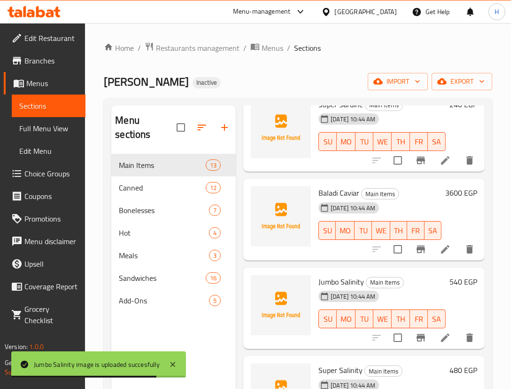
click at [404, 302] on div "16-09-2025 10:44 AM SU MO TU WE TH FR SA" at bounding box center [382, 312] width 135 height 51
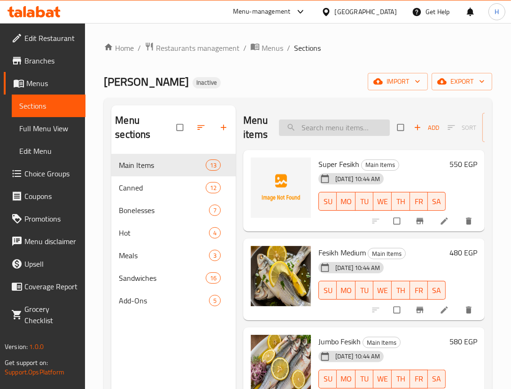
click at [358, 134] on input "search" at bounding box center [334, 127] width 111 height 16
paste input "Jumbo Salinity"
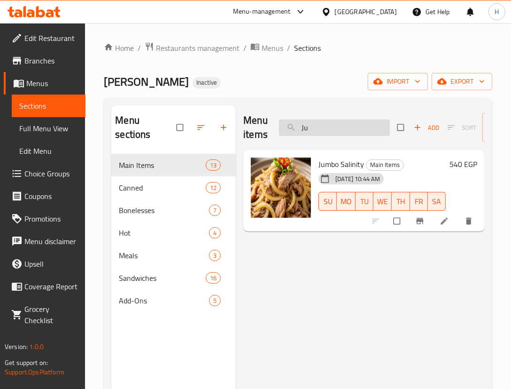
type input "J"
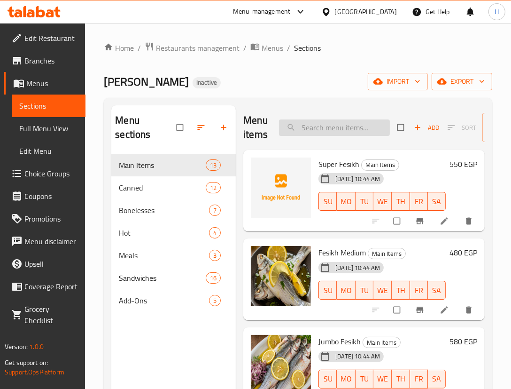
click at [316, 132] on input "search" at bounding box center [334, 127] width 111 height 16
paste input "Local Caviar"
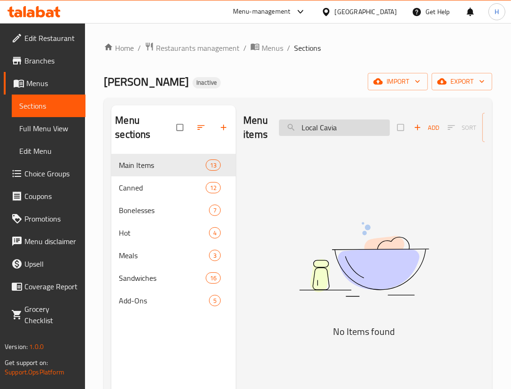
click at [306, 132] on input "Local Cavia" at bounding box center [334, 127] width 111 height 16
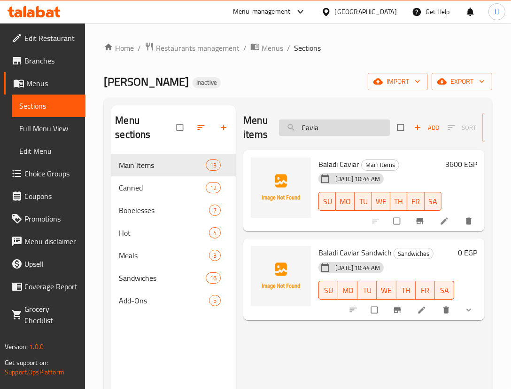
click at [347, 125] on input "Cavia" at bounding box center [334, 127] width 111 height 16
type input "Cavia"
click at [329, 133] on input "Cavia" at bounding box center [334, 127] width 111 height 16
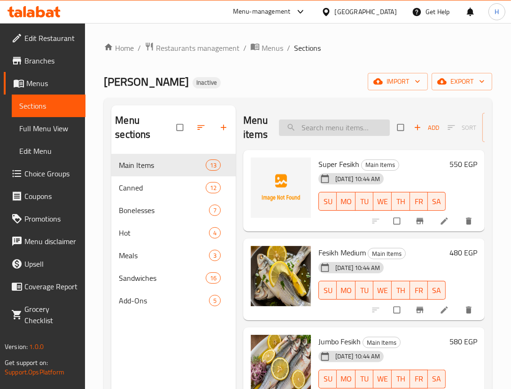
click at [353, 127] on input "search" at bounding box center [334, 127] width 111 height 16
paste input "Local Sardines"
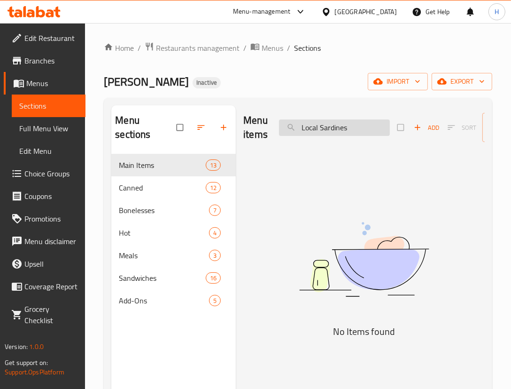
click at [312, 127] on input "Local Sardines" at bounding box center [334, 127] width 111 height 16
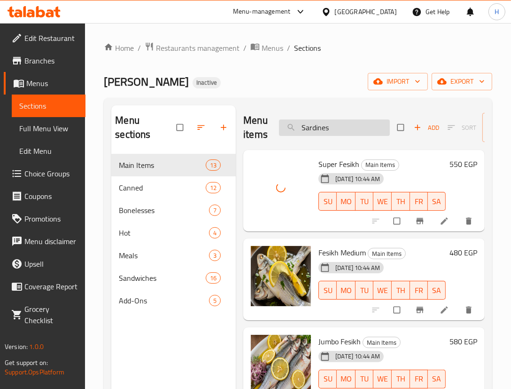
click at [353, 122] on input "Sardines" at bounding box center [334, 127] width 111 height 16
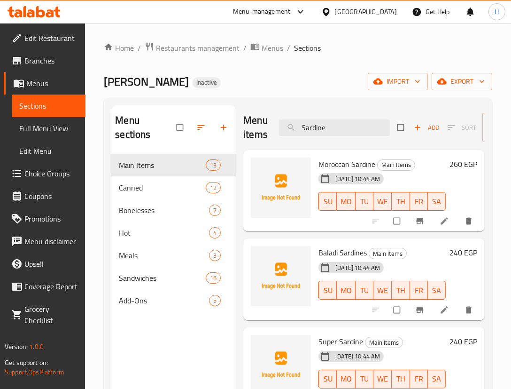
type input "Sardine"
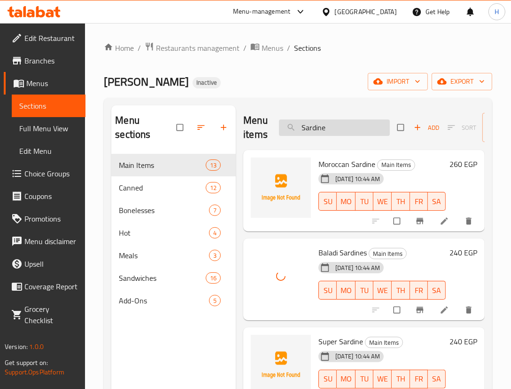
click at [325, 133] on input "Sardine" at bounding box center [334, 127] width 111 height 16
click at [342, 99] on div "Menu sections Main Items 13 Canned 12 Bonelesses 7 Hot 4 Meals 3 Sandwiches 16 …" at bounding box center [298, 300] width 389 height 404
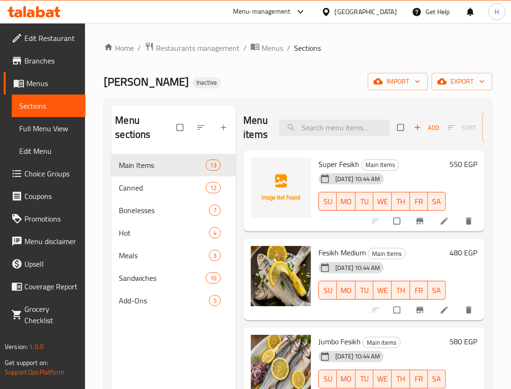
click at [331, 167] on span "Super Fesikh" at bounding box center [339, 164] width 41 height 14
copy h6 "Super Fesikh"
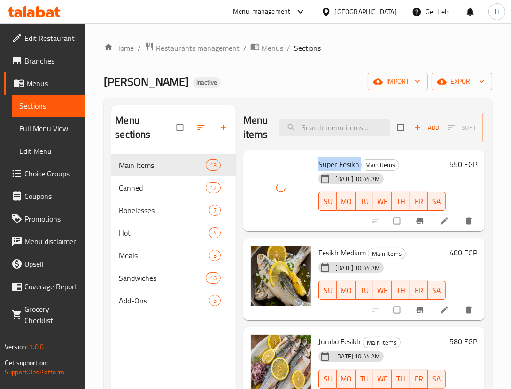
click at [343, 158] on span "Super Fesikh" at bounding box center [339, 164] width 41 height 14
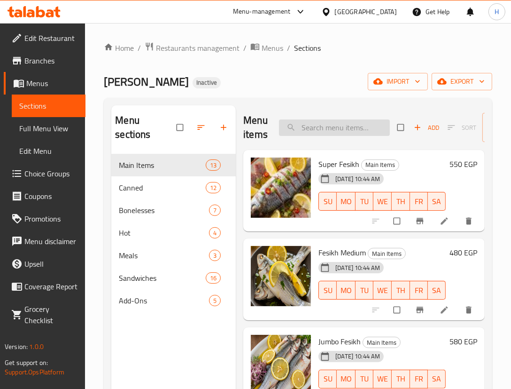
click at [329, 126] on input "search" at bounding box center [334, 127] width 111 height 16
paste input "Herring Sandwich"
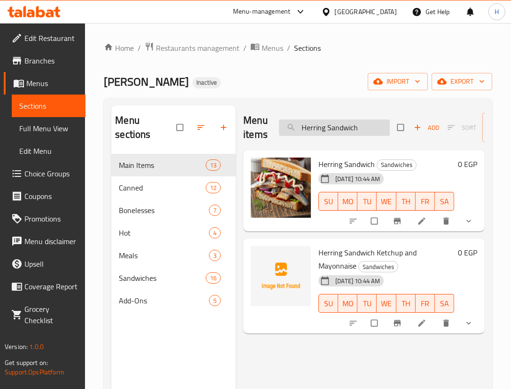
click at [346, 123] on input "Herring Sandwich" at bounding box center [334, 127] width 111 height 16
paste input "Jumbo Feseek"
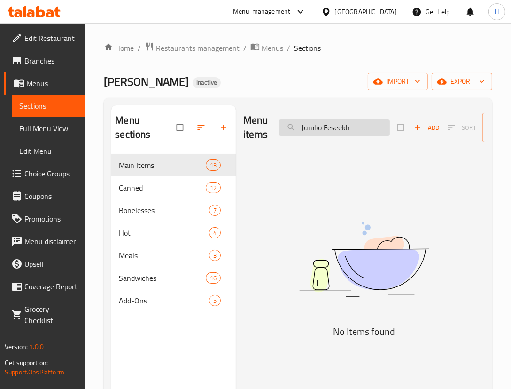
click at [353, 127] on input "Jumbo Feseekh" at bounding box center [334, 127] width 111 height 16
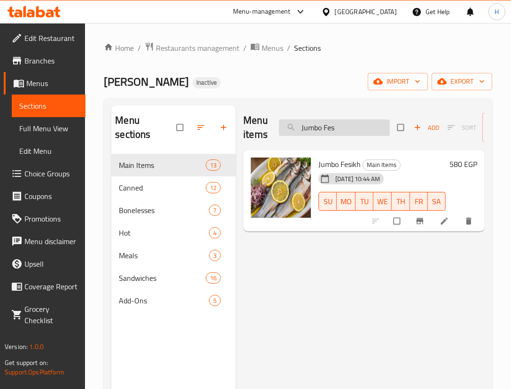
click at [363, 126] on input "Jumbo Fes" at bounding box center [334, 127] width 111 height 16
paste input "Saltines"
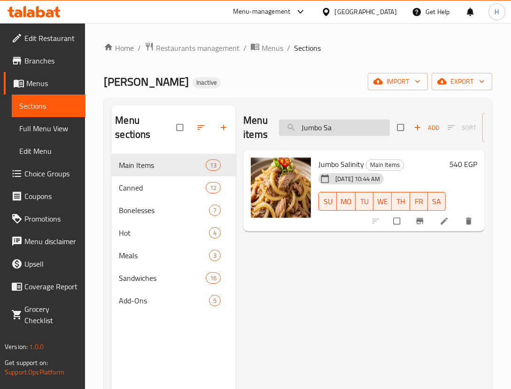
click at [375, 127] on input "Jumbo Sa" at bounding box center [334, 127] width 111 height 16
paste input "Super Sardine"
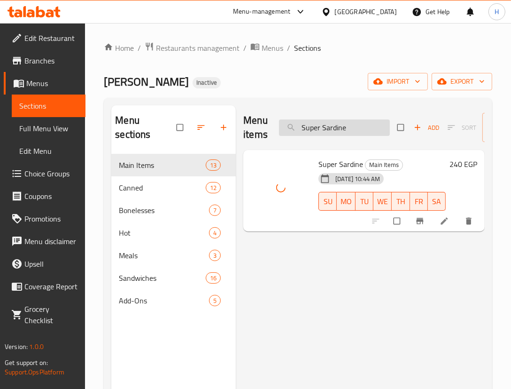
click at [360, 130] on input "Super Sardine" at bounding box center [334, 127] width 111 height 16
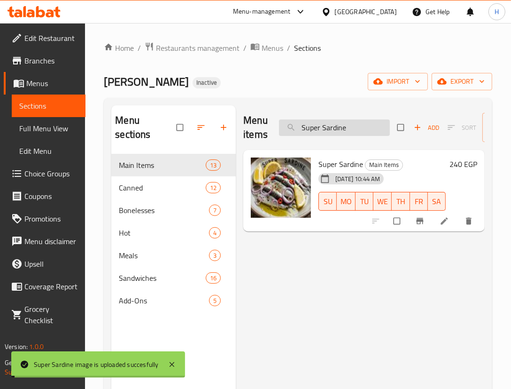
click at [360, 130] on input "Super Sardine" at bounding box center [334, 127] width 111 height 16
paste input "linity"
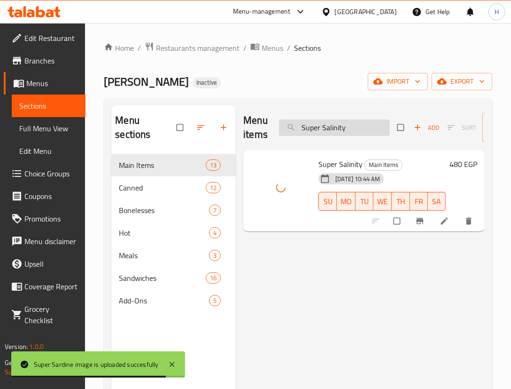
click at [351, 132] on input "Super Salinity" at bounding box center [334, 127] width 111 height 16
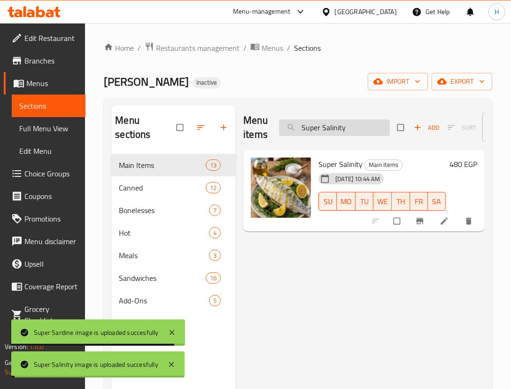
click at [351, 132] on input "Super Salinity" at bounding box center [334, 127] width 111 height 16
paste input "Herring"
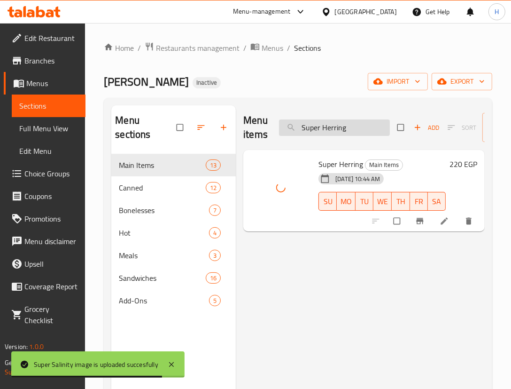
click at [376, 132] on input "Super Herring" at bounding box center [334, 127] width 111 height 16
paste input "Feseekh"
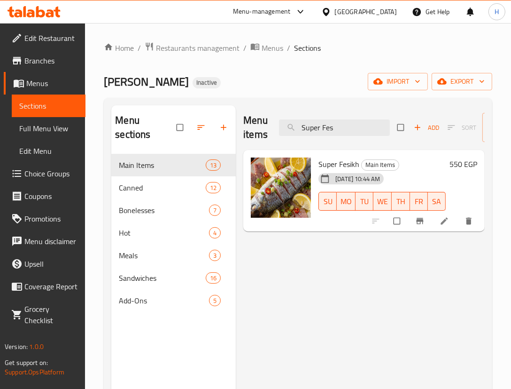
click at [366, 118] on div "Menu items Super Fes Add Sort Manage items" at bounding box center [364, 127] width 242 height 45
click at [366, 120] on div "Menu items Super Fes Add Sort Manage items" at bounding box center [364, 127] width 242 height 45
click at [363, 123] on input "Super Fes" at bounding box center [334, 127] width 111 height 16
paste input "Spicy Sardine Jar 250g"
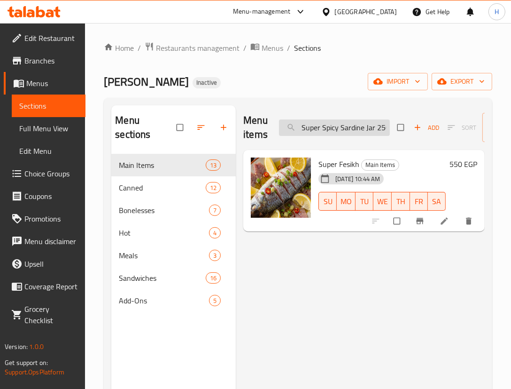
scroll to position [0, 6]
click at [363, 123] on input "Super Spicy Sardine Jar 250g" at bounding box center [334, 127] width 111 height 16
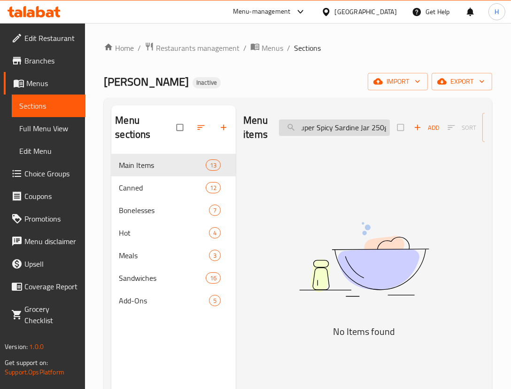
paste input "search"
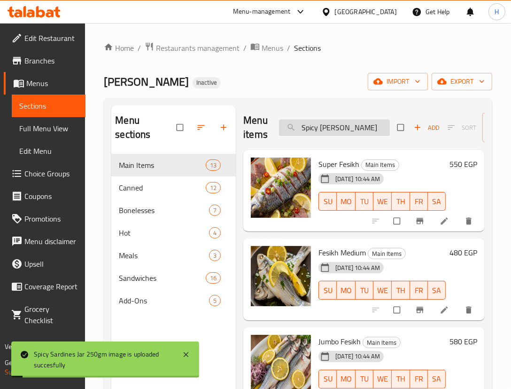
click at [360, 132] on input "Spicy [PERSON_NAME]" at bounding box center [334, 127] width 111 height 16
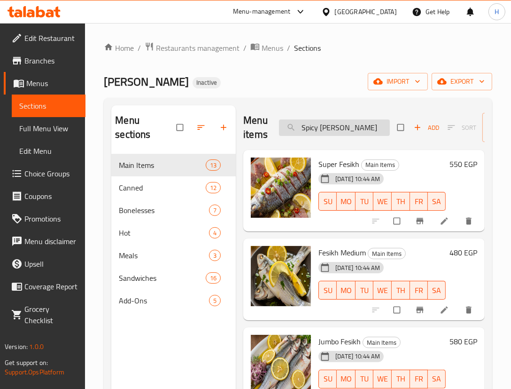
click at [352, 131] on input "Spicy [PERSON_NAME]" at bounding box center [334, 127] width 111 height 16
paste input "[PERSON_NAME]"
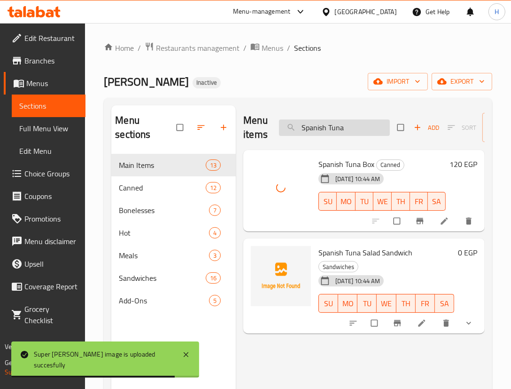
click at [335, 132] on input "Spanish Tuna" at bounding box center [334, 127] width 111 height 16
paste input "Anchovies"
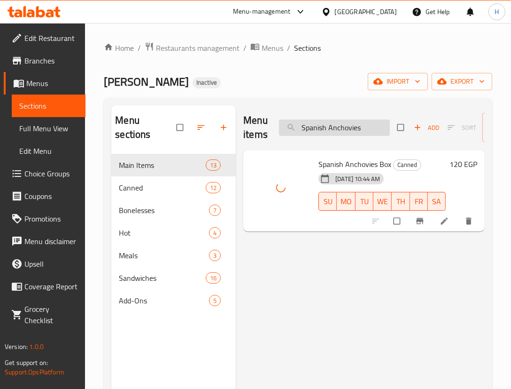
click at [364, 128] on input "Spanish Anchovies" at bounding box center [334, 127] width 111 height 16
paste input "oft Caviar"
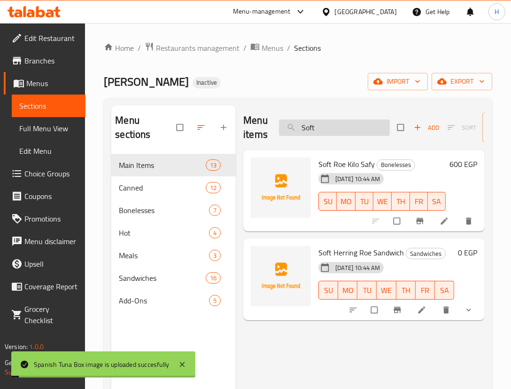
click at [333, 132] on input "Soft" at bounding box center [334, 127] width 111 height 16
paste input "Caviar"
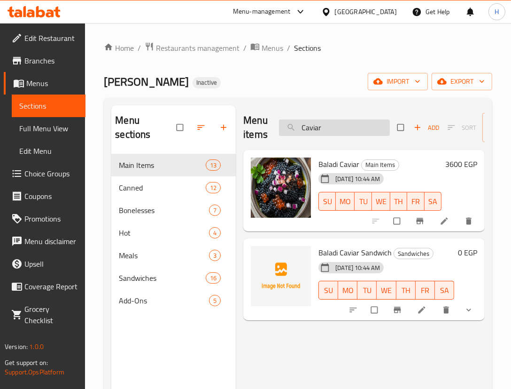
click at [343, 130] on input "Caviar" at bounding box center [334, 127] width 111 height 16
paste input "Smoked Salmon, Net Kilo"
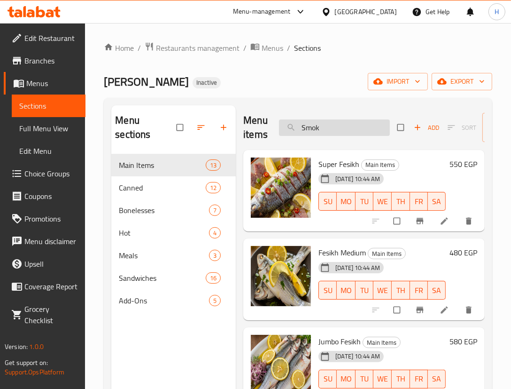
click at [367, 128] on input "Smok" at bounding box center [334, 127] width 111 height 16
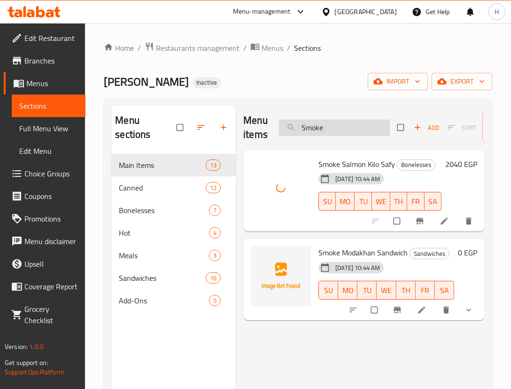
click at [338, 130] on input "Smoke" at bounding box center [334, 127] width 111 height 16
paste input "hrimp Bucket"
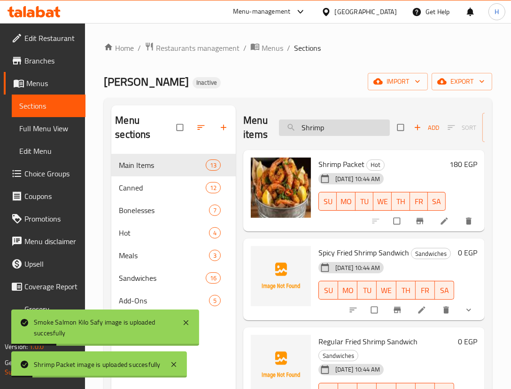
click at [350, 131] on input "Shrimp" at bounding box center [334, 127] width 111 height 16
paste input "[PERSON_NAME] Net Kg"
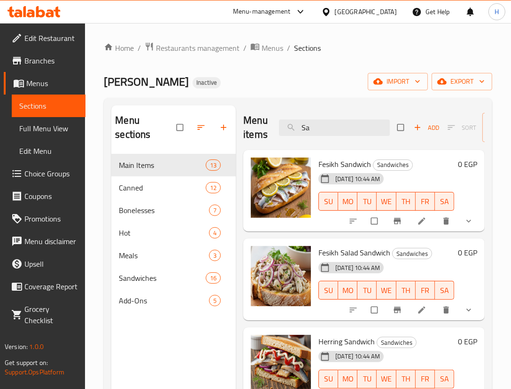
type input "S"
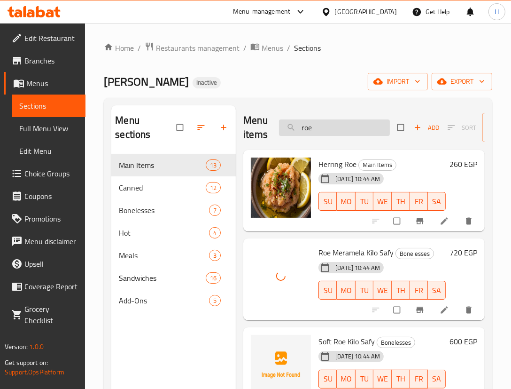
click at [326, 132] on input "roe" at bounding box center [334, 127] width 111 height 16
paste input "Salted Fish Net Weight 1 kg"
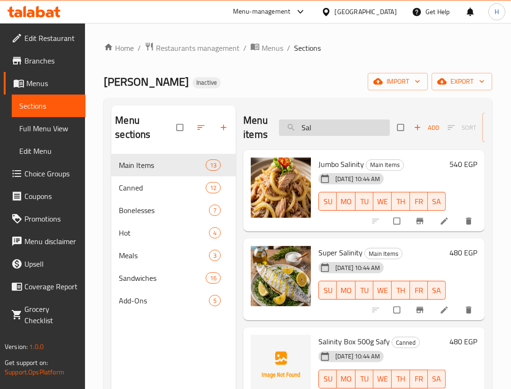
click at [357, 123] on input "Sal" at bounding box center [334, 127] width 111 height 16
paste input "Mozzarella Casserole_"
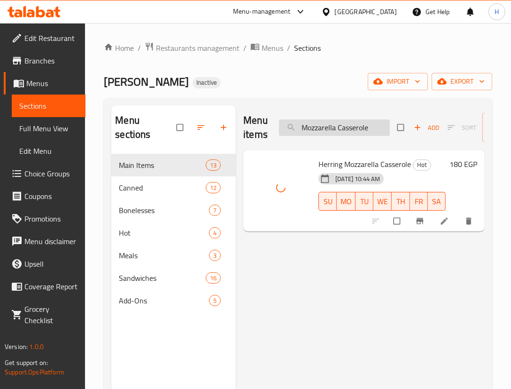
click at [367, 131] on input "Mozzarella Casserole" at bounding box center [334, 127] width 111 height 16
paste input "roccan [PERSON_NAME]"
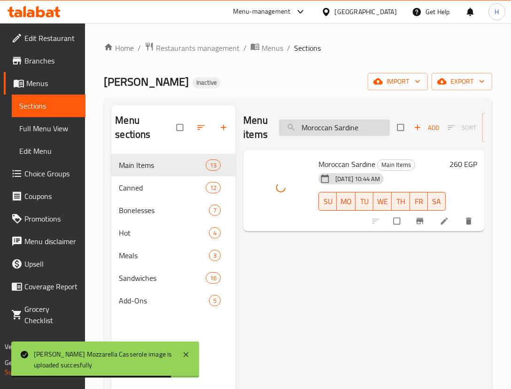
click at [346, 123] on input "Moroccan Sardine" at bounding box center [334, 127] width 111 height 16
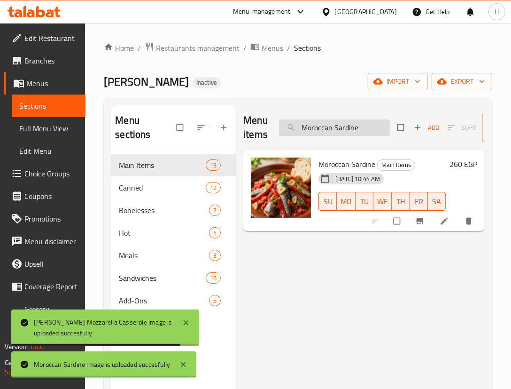
click at [346, 123] on input "Moroccan Sardine" at bounding box center [334, 127] width 111 height 16
paste input "ix Sandwich"
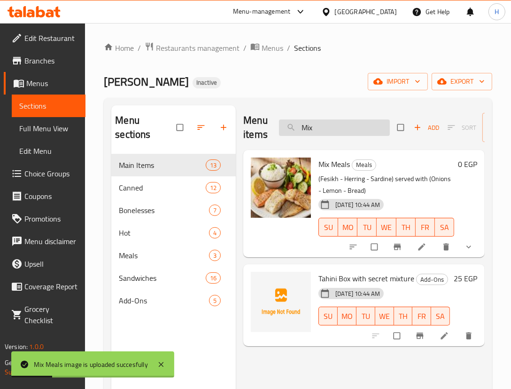
click at [328, 126] on input "Mix" at bounding box center [334, 127] width 111 height 16
paste input "ddle [PERSON_NAME]"
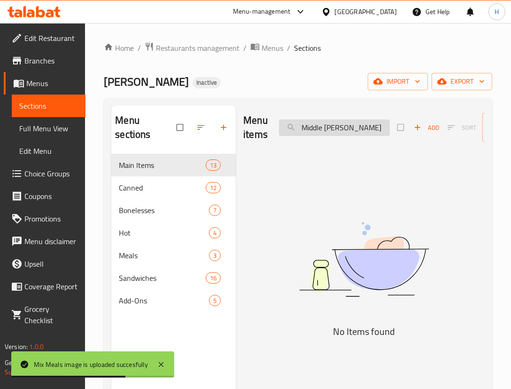
click at [320, 131] on input "Middle [PERSON_NAME]" at bounding box center [334, 127] width 111 height 16
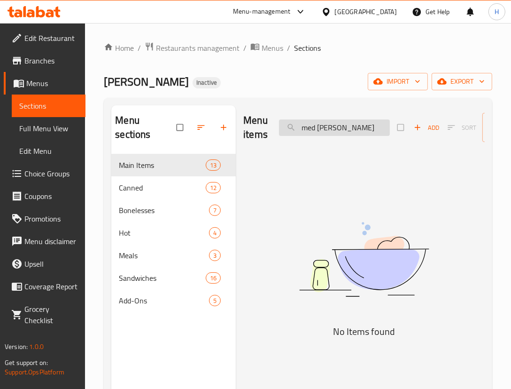
click at [345, 131] on input "med [PERSON_NAME]" at bounding box center [334, 127] width 111 height 16
click at [306, 128] on input "med [PERSON_NAME]" at bounding box center [334, 127] width 111 height 16
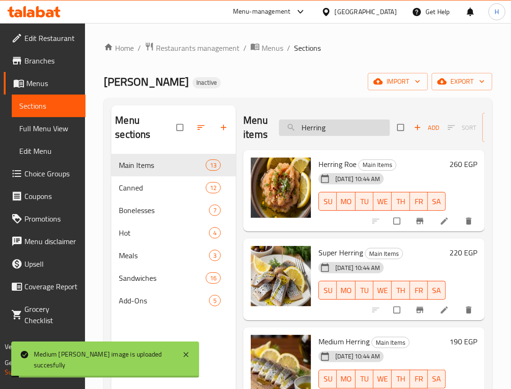
click at [357, 133] on input "Herring" at bounding box center [334, 127] width 111 height 16
paste input "Local Sardines"
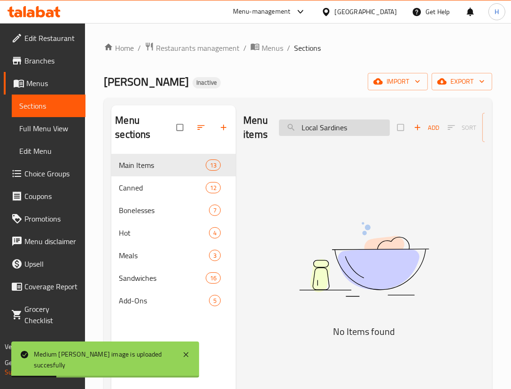
click at [310, 127] on input "Local Sardines" at bounding box center [334, 127] width 111 height 16
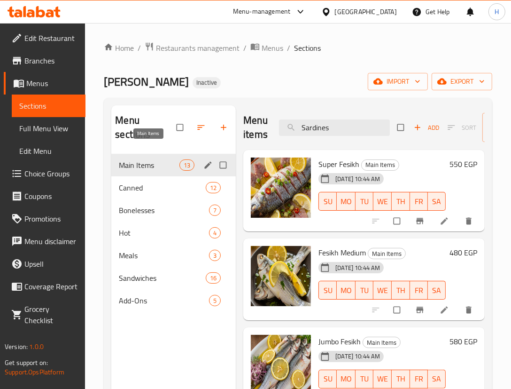
type input "Sardines"
click at [154, 159] on span "Main Items" at bounding box center [149, 164] width 61 height 11
click at [338, 135] on input "Sardines" at bounding box center [334, 127] width 111 height 16
click at [342, 107] on div "Menu items Add Sort Manage items" at bounding box center [364, 127] width 242 height 45
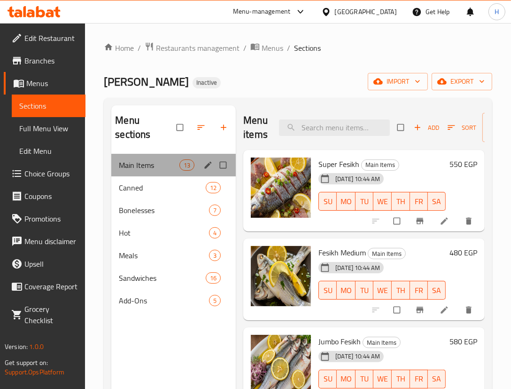
click at [147, 160] on div "Main Items 13" at bounding box center [173, 165] width 125 height 23
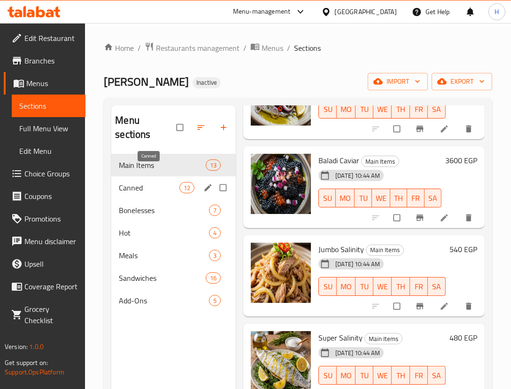
click at [131, 182] on span "Canned" at bounding box center [149, 187] width 61 height 11
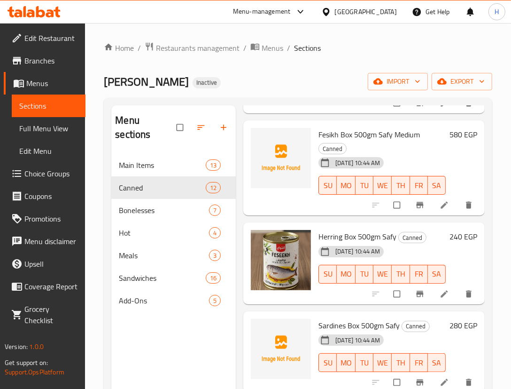
scroll to position [128, 0]
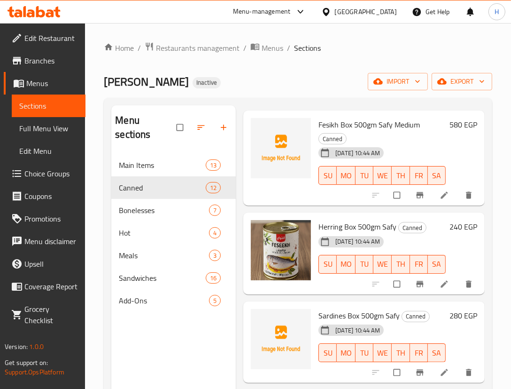
click at [367, 315] on span "Sardines Box 500gm Safy" at bounding box center [359, 315] width 81 height 14
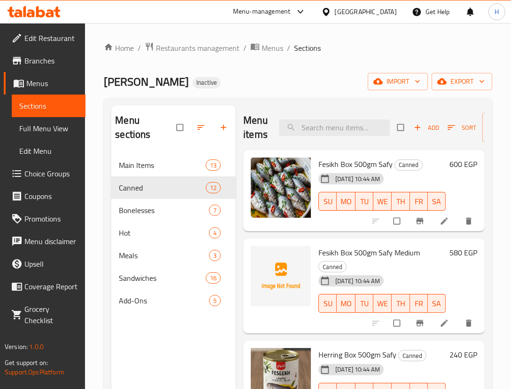
scroll to position [0, 0]
drag, startPoint x: 136, startPoint y: 197, endPoint x: 165, endPoint y: 202, distance: 29.1
click at [136, 204] on span "Bonelesses" at bounding box center [151, 209] width 64 height 11
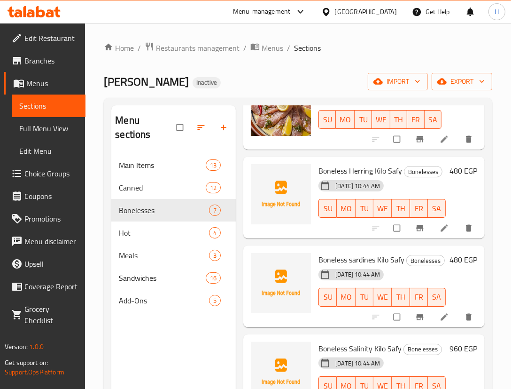
scroll to position [85, 0]
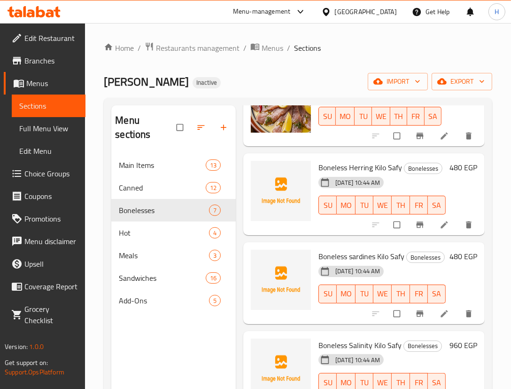
click at [332, 174] on span "Boneless Herring Kilo Safy" at bounding box center [361, 167] width 84 height 14
copy span "Boneless"
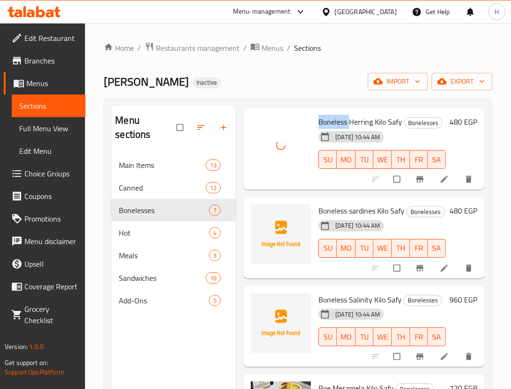
scroll to position [128, 0]
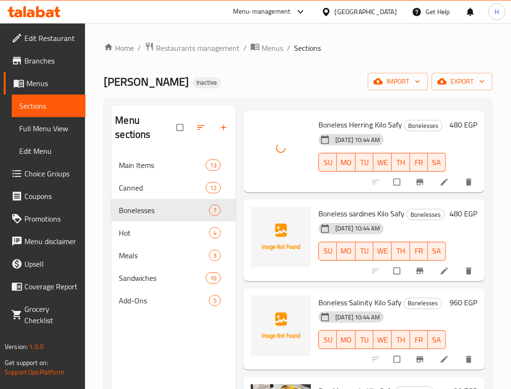
click at [368, 220] on span "Boneless sardines Kilo Safy" at bounding box center [362, 213] width 86 height 14
copy span "sardines"
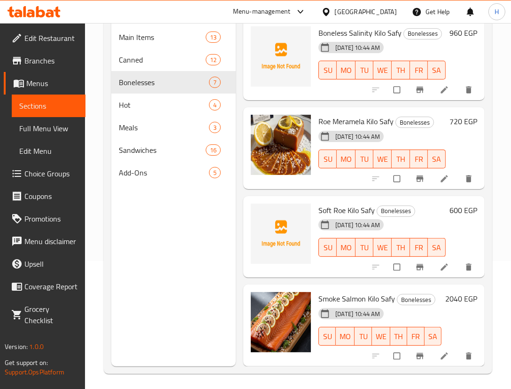
click at [337, 203] on span "Soft Roe Kilo Safy" at bounding box center [347, 210] width 56 height 14
copy span "Roe"
click at [128, 99] on span "Hot" at bounding box center [151, 104] width 64 height 11
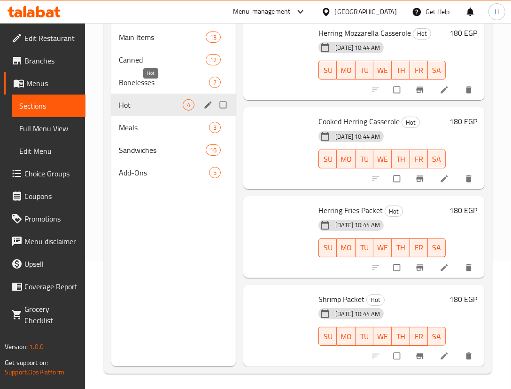
scroll to position [9, 0]
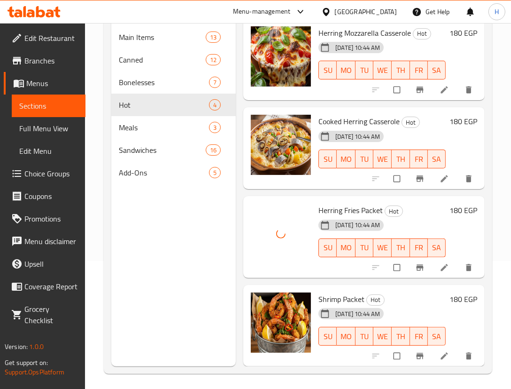
click at [383, 208] on span "Herring Fries Packet" at bounding box center [351, 210] width 64 height 14
click at [421, 206] on h6 "Herring Fries Packet Hot" at bounding box center [382, 210] width 127 height 13
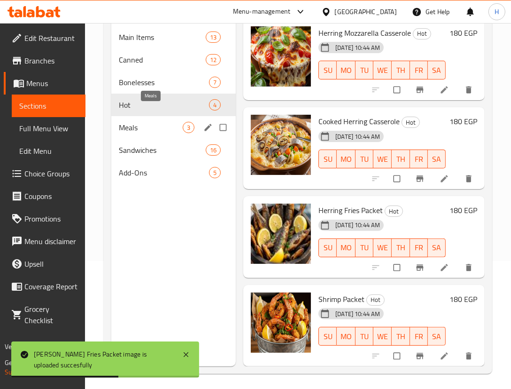
click at [129, 122] on span "Meals" at bounding box center [151, 127] width 64 height 11
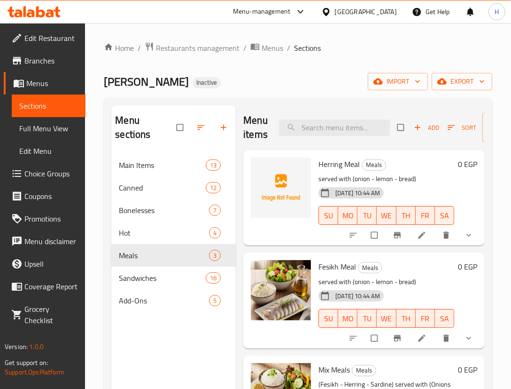
click at [346, 164] on span "Herring Meal" at bounding box center [339, 164] width 41 height 14
copy h6 "Meal"
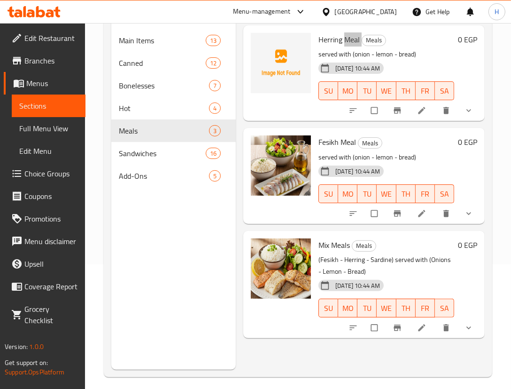
scroll to position [128, 0]
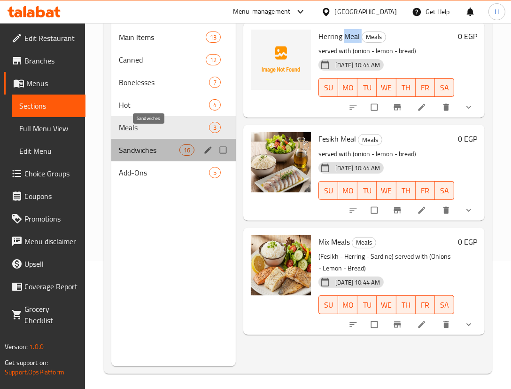
click at [149, 144] on span "Sandwiches" at bounding box center [149, 149] width 61 height 11
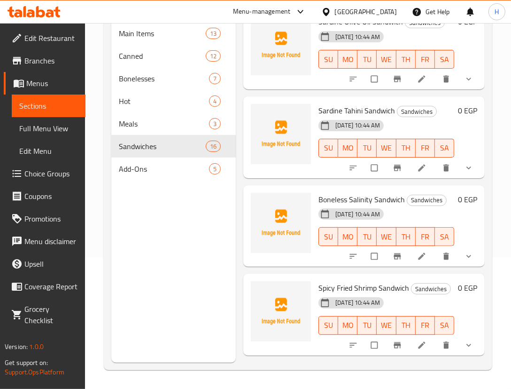
scroll to position [1138, 0]
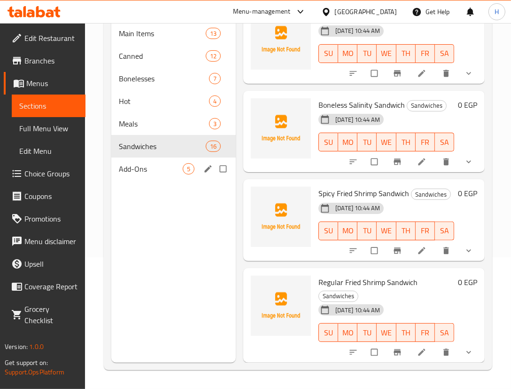
drag, startPoint x: 123, startPoint y: 151, endPoint x: 138, endPoint y: 153, distance: 14.6
click at [123, 163] on span "Add-Ons" at bounding box center [151, 168] width 64 height 11
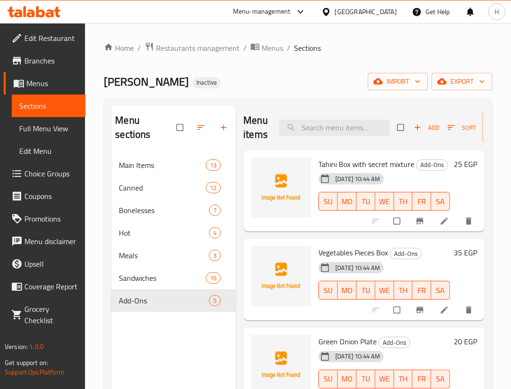
click at [327, 161] on span "Tahini Box with secret mixture" at bounding box center [367, 164] width 96 height 14
copy span "Tahini"
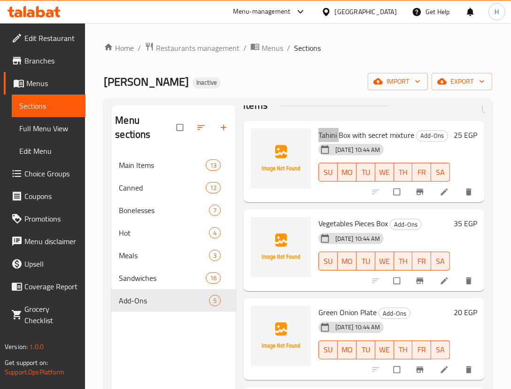
scroll to position [42, 0]
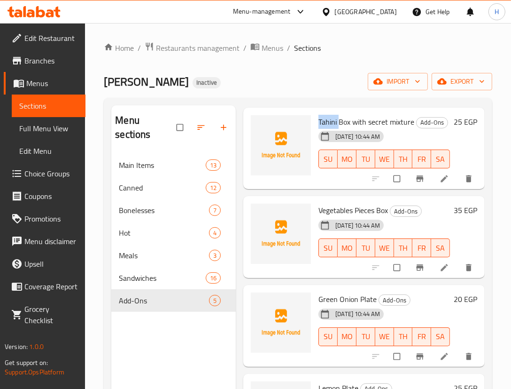
drag, startPoint x: 342, startPoint y: 92, endPoint x: 333, endPoint y: 87, distance: 9.9
click at [342, 92] on div "Home / Restaurants management / Menus / Sections Ali Al Fasakhany Inactive impo…" at bounding box center [298, 272] width 389 height 460
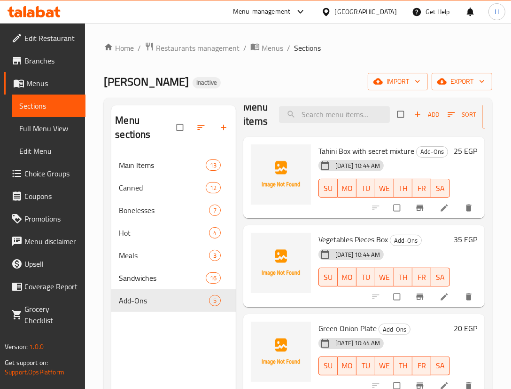
scroll to position [0, 0]
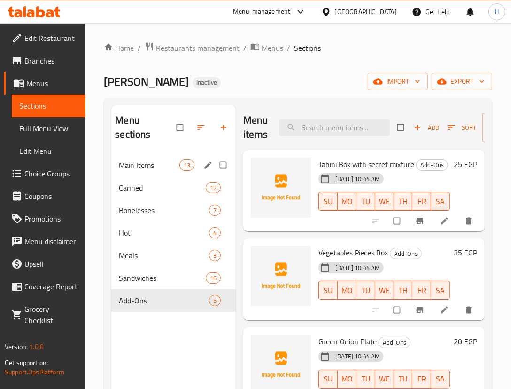
click at [153, 159] on span "Main Items" at bounding box center [149, 164] width 61 height 11
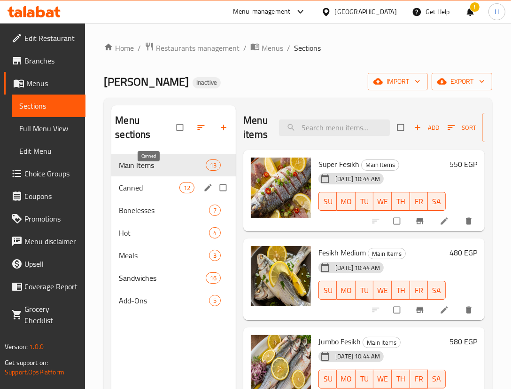
click at [160, 182] on span "Canned" at bounding box center [149, 187] width 61 height 11
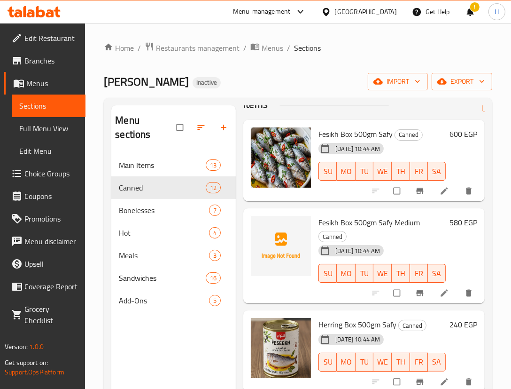
scroll to position [42, 0]
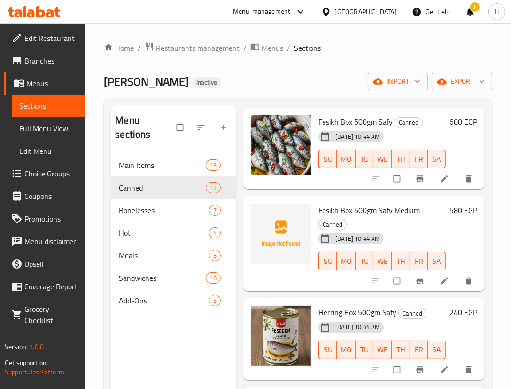
click at [344, 209] on span "Fesikh Box 500gm Safy Medium" at bounding box center [370, 210] width 102 height 14
copy span "Box"
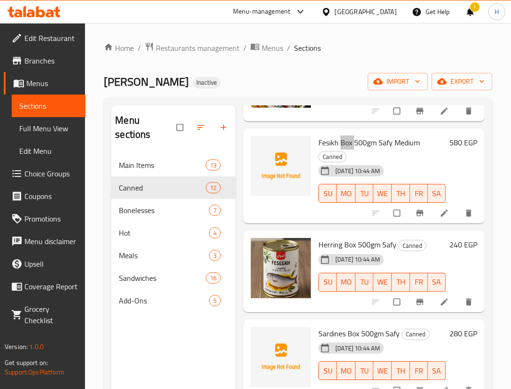
scroll to position [213, 0]
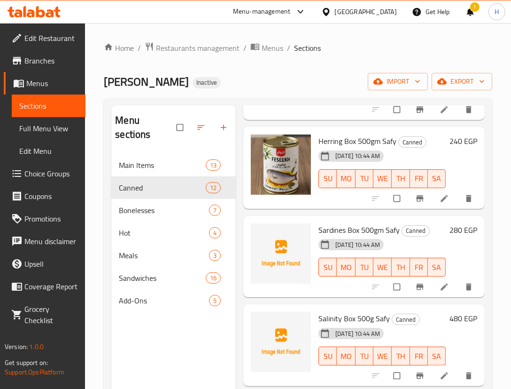
click at [340, 230] on span "Sardines Box 500gm Safy" at bounding box center [359, 230] width 81 height 14
copy span "Sardines"
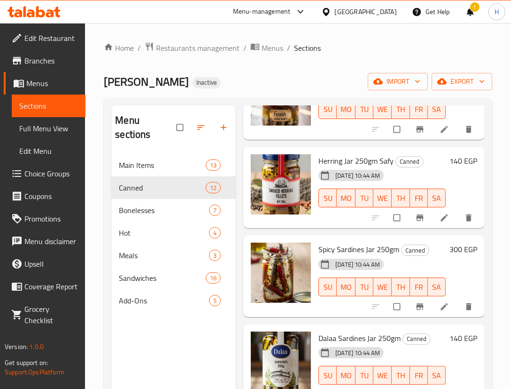
scroll to position [132, 0]
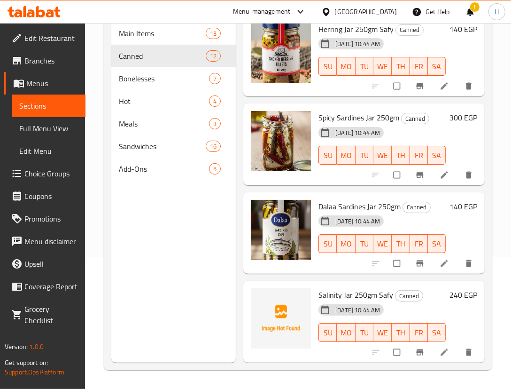
click at [324, 291] on span "Salinity Jar 250gm Safy" at bounding box center [356, 295] width 75 height 14
click at [324, 290] on span "Salinity Jar 250gm Safy" at bounding box center [356, 295] width 75 height 14
copy span "Salinity"
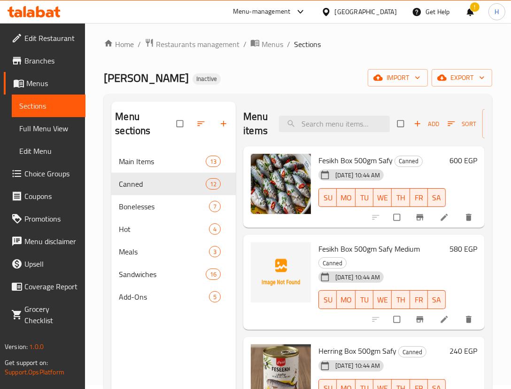
scroll to position [0, 0]
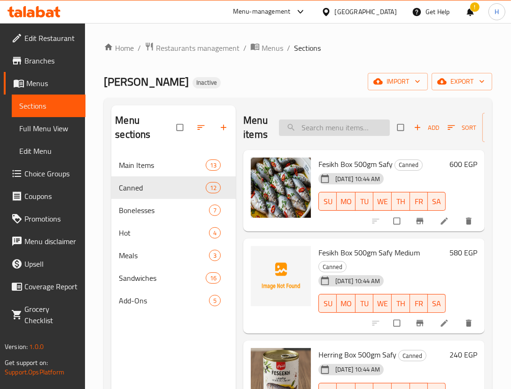
click at [324, 120] on input "search" at bounding box center [334, 127] width 111 height 16
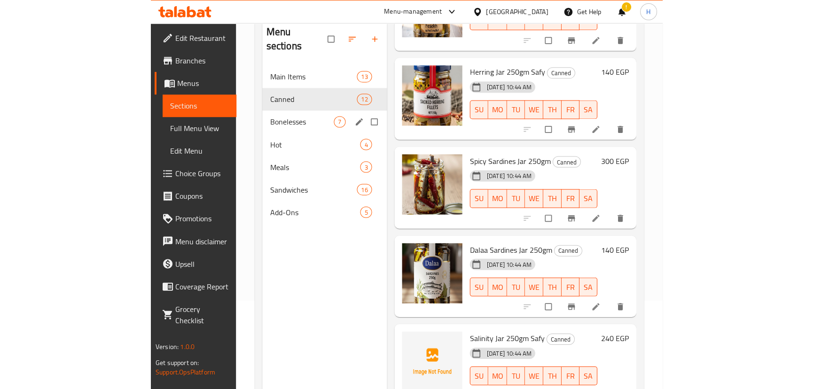
scroll to position [47, 0]
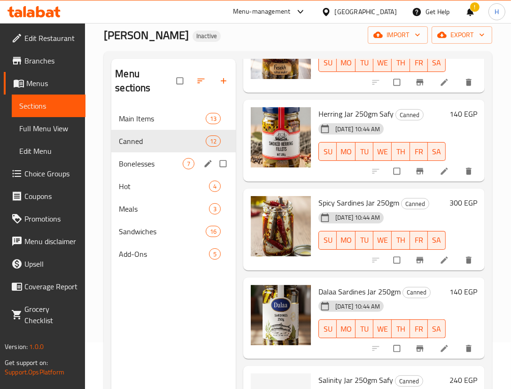
type input "jar"
click at [137, 158] on span "Bonelesses" at bounding box center [151, 163] width 64 height 11
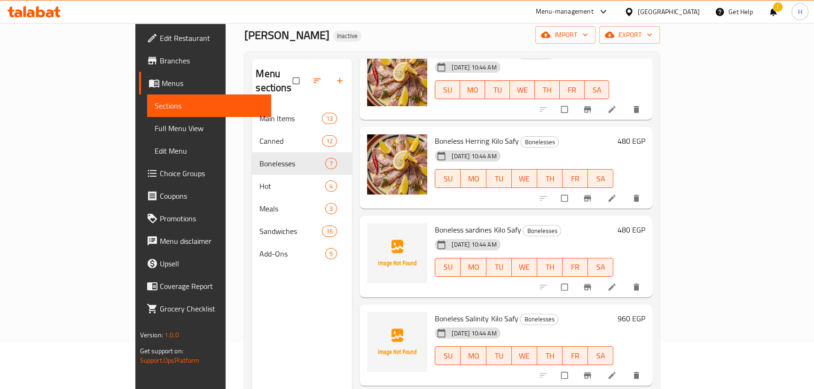
scroll to position [55, 0]
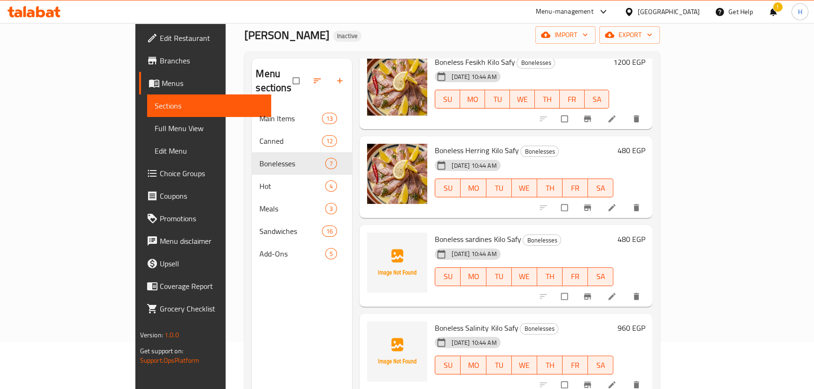
click at [451, 232] on span "Boneless sardines Kilo Safy" at bounding box center [478, 239] width 86 height 14
copy span "sardines"
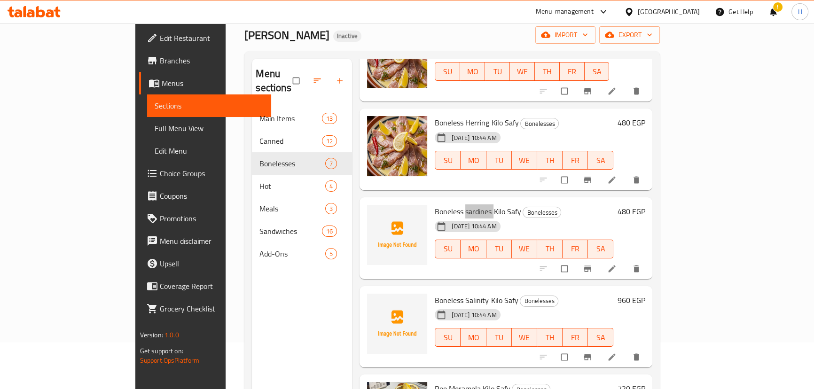
scroll to position [98, 0]
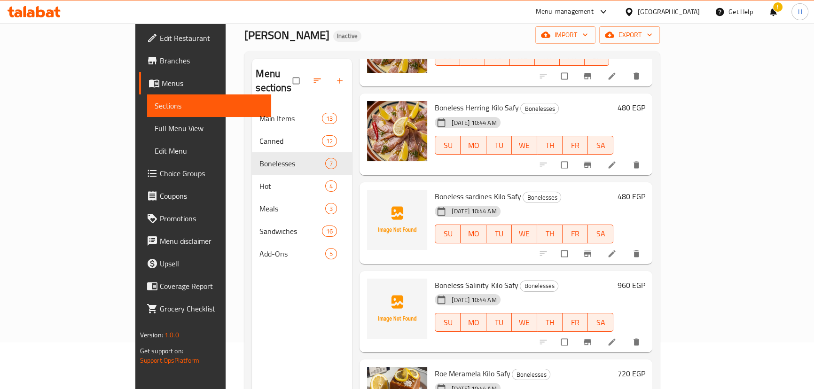
drag, startPoint x: 462, startPoint y: 10, endPoint x: 462, endPoint y: 4, distance: 5.7
click at [462, 4] on div "Menu-management Egypt Get Help ! H" at bounding box center [407, 11] width 814 height 23
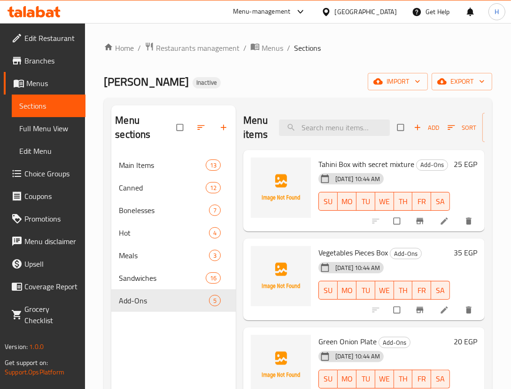
drag, startPoint x: 58, startPoint y: 127, endPoint x: 79, endPoint y: 0, distance: 128.7
click at [58, 127] on span "Full Menu View" at bounding box center [48, 128] width 59 height 11
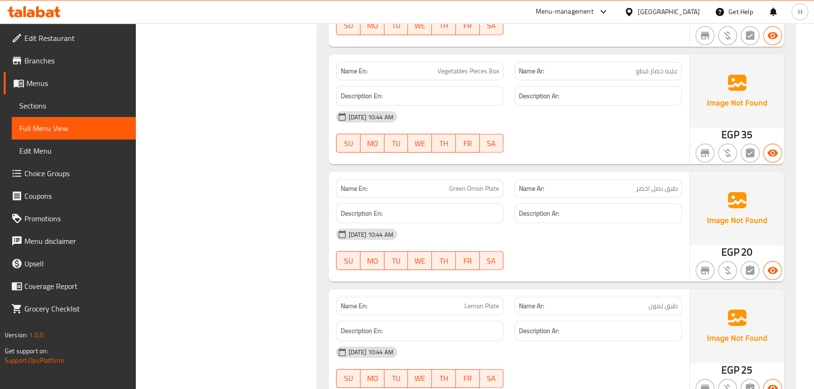
scroll to position [7800, 0]
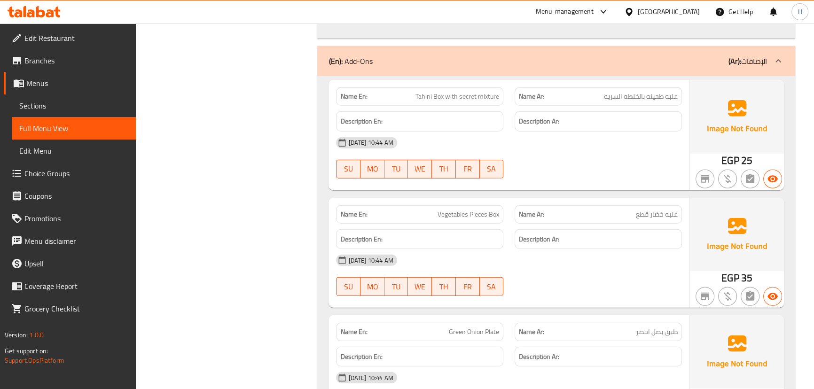
click at [480, 138] on div "[DATE] 10:44 AM" at bounding box center [508, 143] width 357 height 23
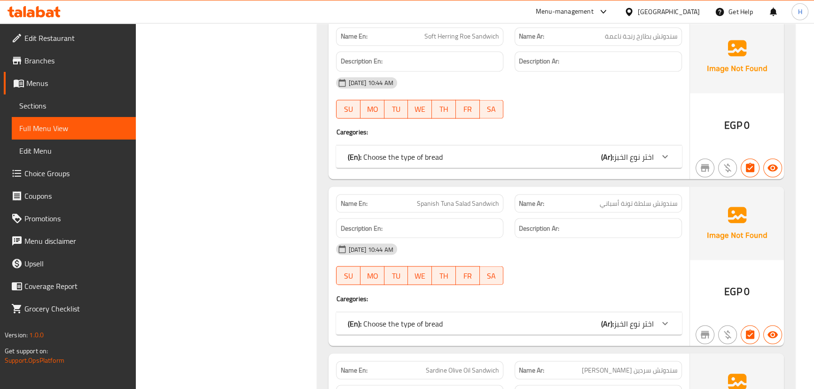
scroll to position [2144, 0]
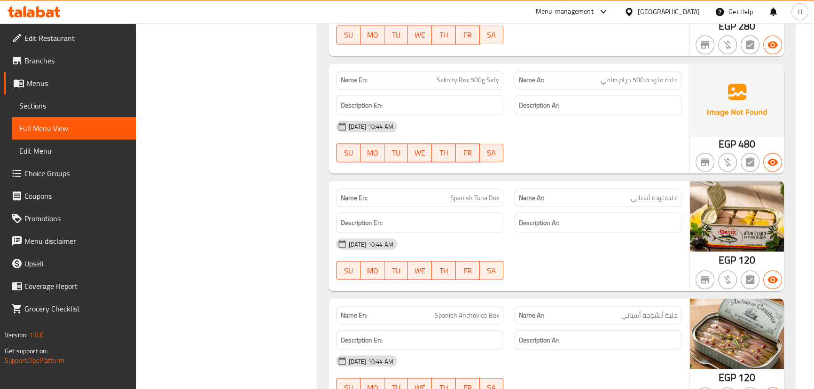
click at [470, 196] on span "Spanish Tuna Box" at bounding box center [474, 198] width 49 height 10
copy span "Spanish"
click at [492, 195] on span "Spanish Tuna Box" at bounding box center [474, 198] width 49 height 10
click at [466, 196] on span "Spanish Tuna Box" at bounding box center [474, 198] width 49 height 10
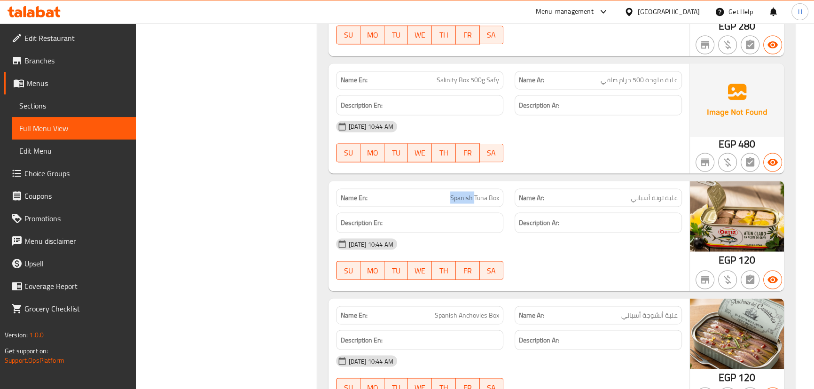
click at [466, 196] on span "Spanish Tuna Box" at bounding box center [474, 198] width 49 height 10
copy span "Spanish"
click at [517, 137] on div "16-09-2025 10:44 AM SU MO TU WE TH FR SA" at bounding box center [508, 141] width 357 height 53
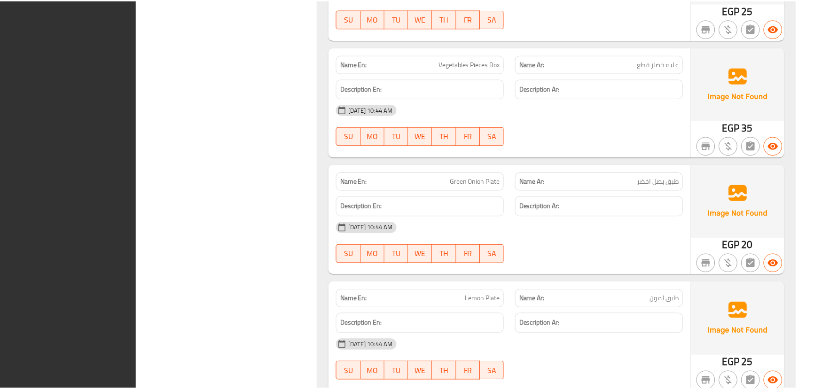
scroll to position [8093, 0]
